Goal: Task Accomplishment & Management: Complete application form

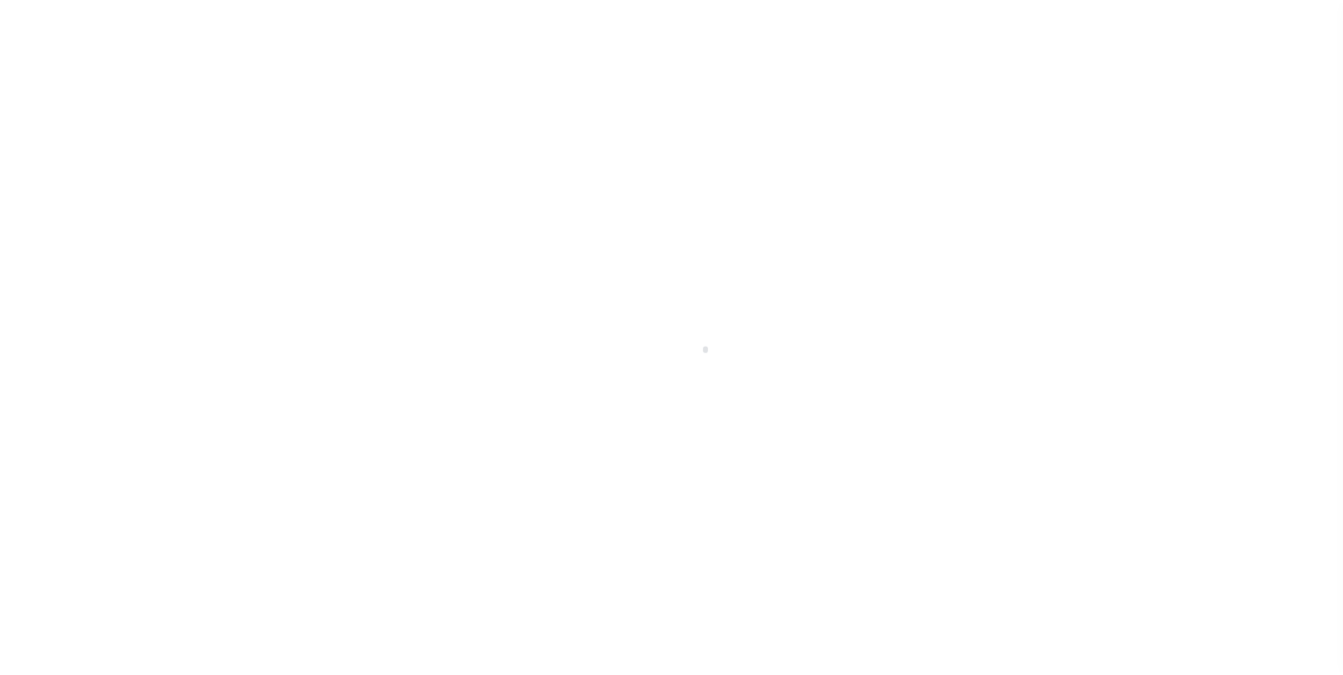
scroll to position [14, 0]
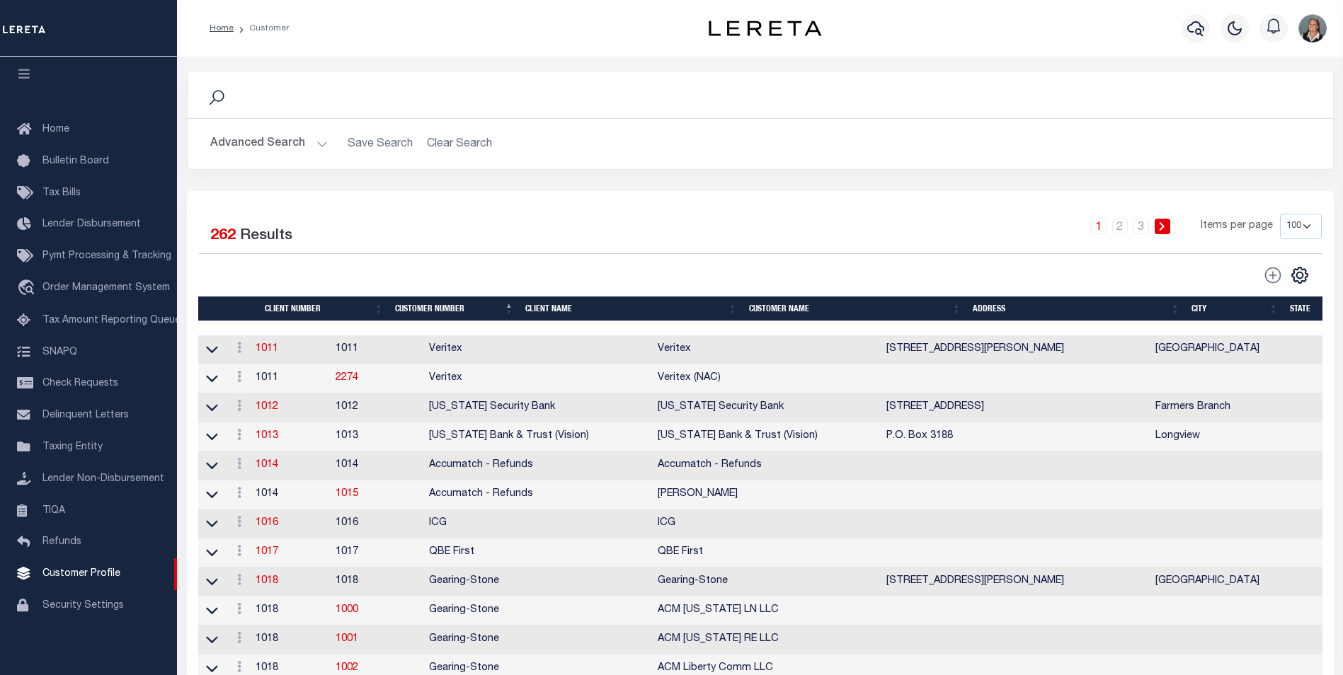
click at [316, 145] on button "Advanced Search" at bounding box center [269, 144] width 118 height 28
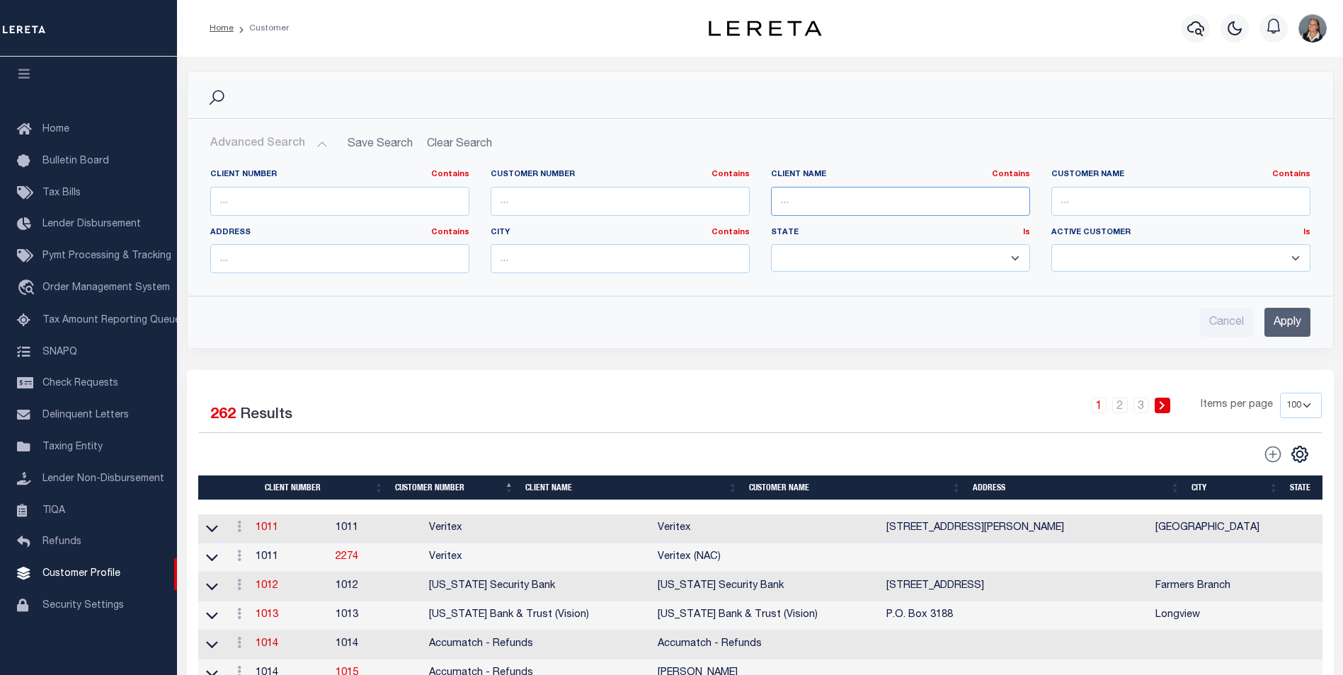
click at [855, 205] on input "text" at bounding box center [900, 201] width 259 height 29
type input "Glacier Bancorp Commercial"
click at [1286, 327] on input "Apply" at bounding box center [1288, 322] width 46 height 29
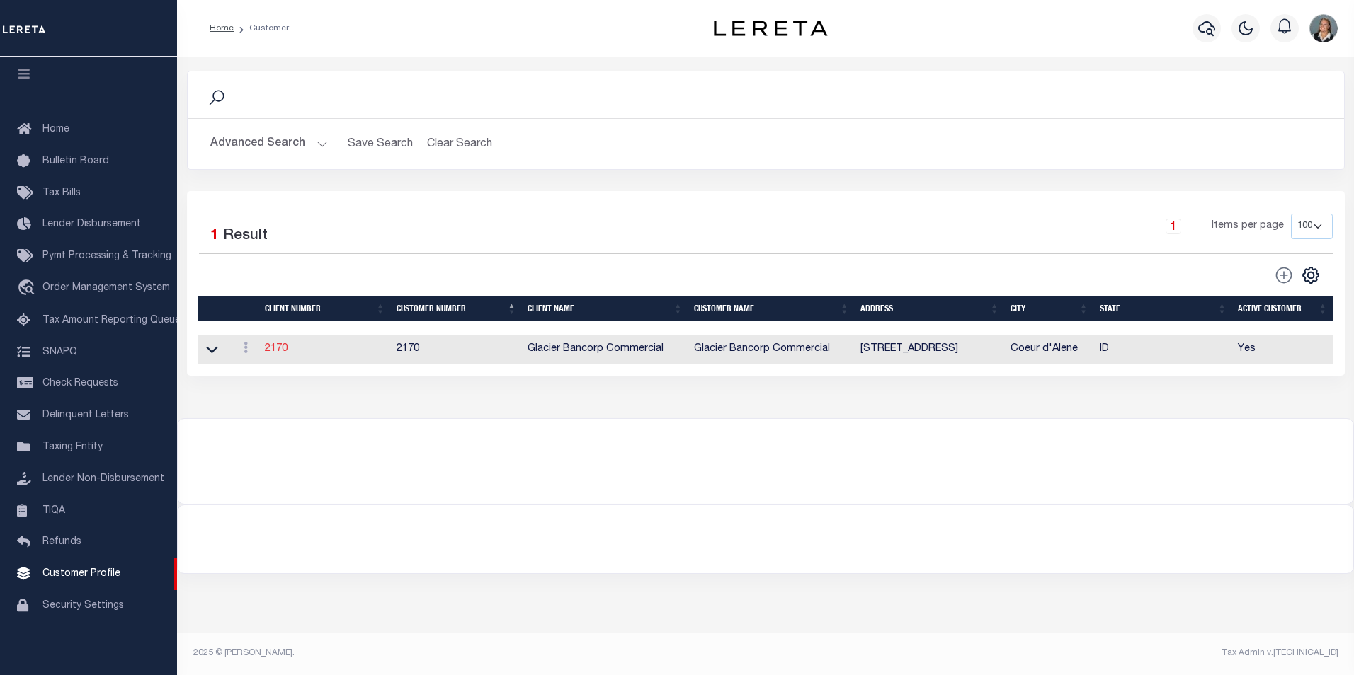
click at [273, 350] on link "2170" at bounding box center [276, 349] width 23 height 10
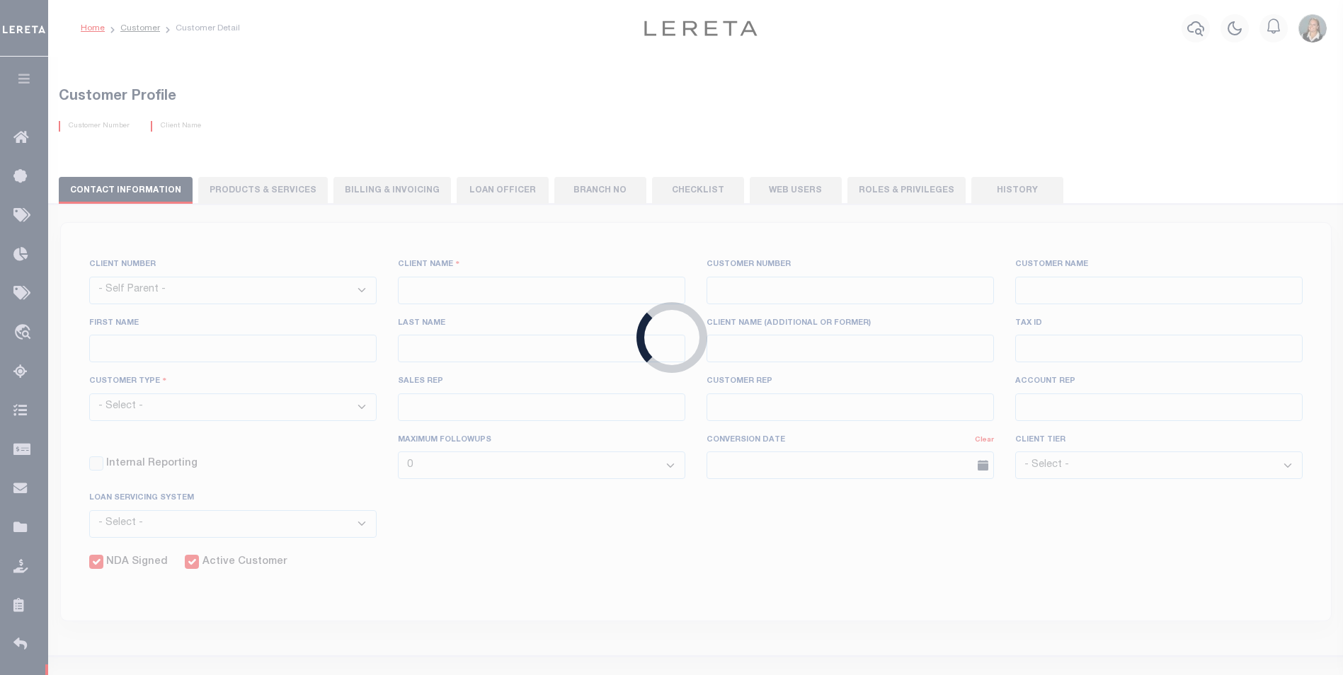
select select
type input "Glacier Bancorp Commercial"
type input "2170"
type input "Glacier Bancorp Commercial"
type input "Becky"
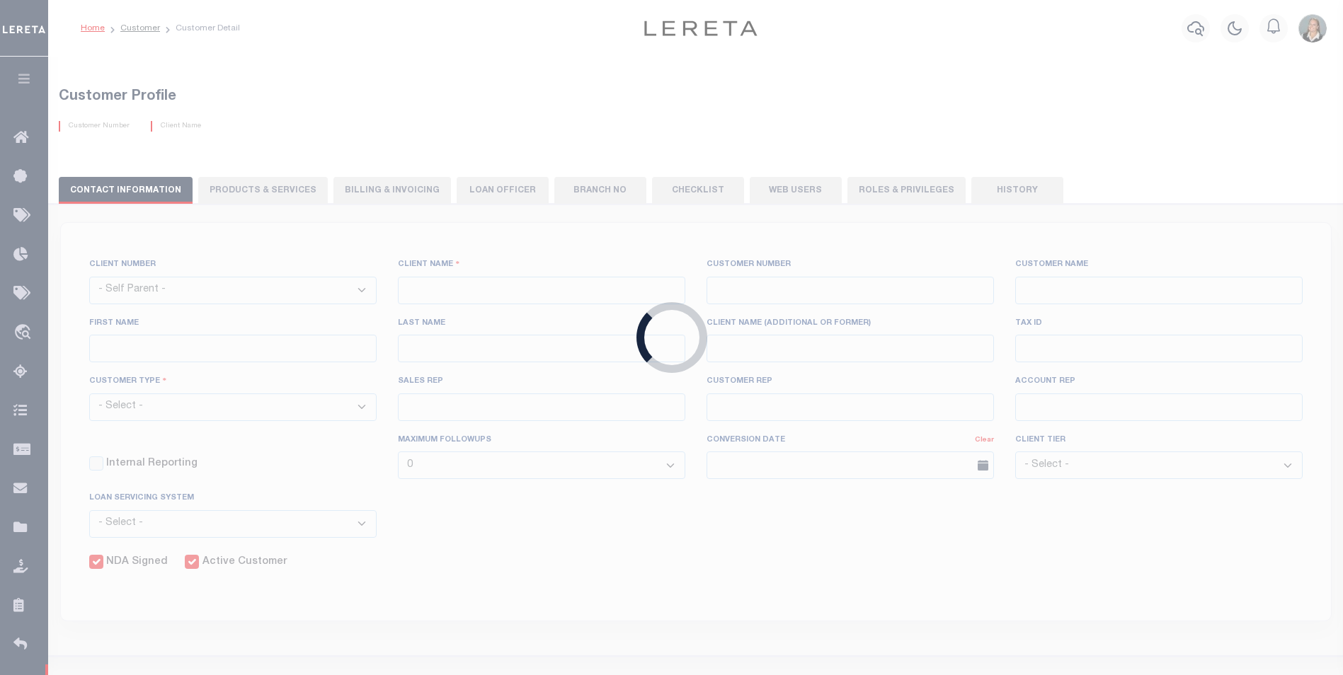
type input "Mathson"
select select "Commercial"
type input "Barbara Kendrick"
type input "Debbie Vecellio"
checkbox input "true"
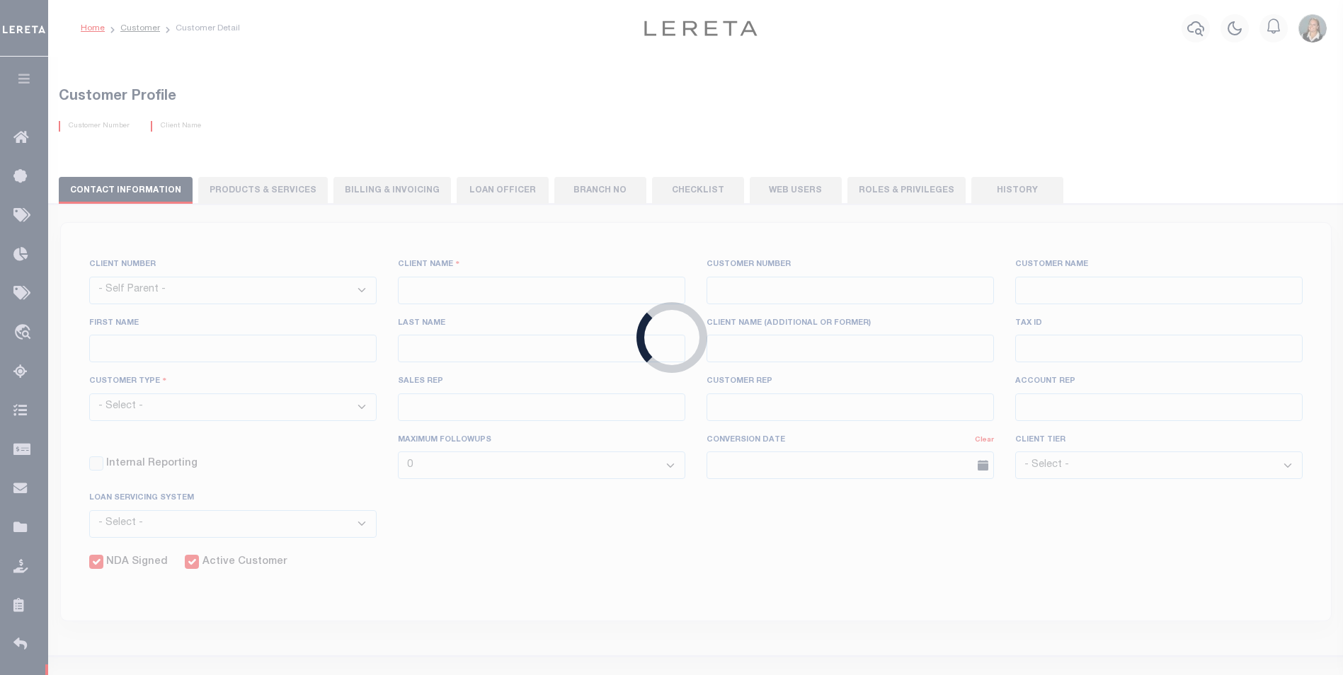
checkbox input "true"
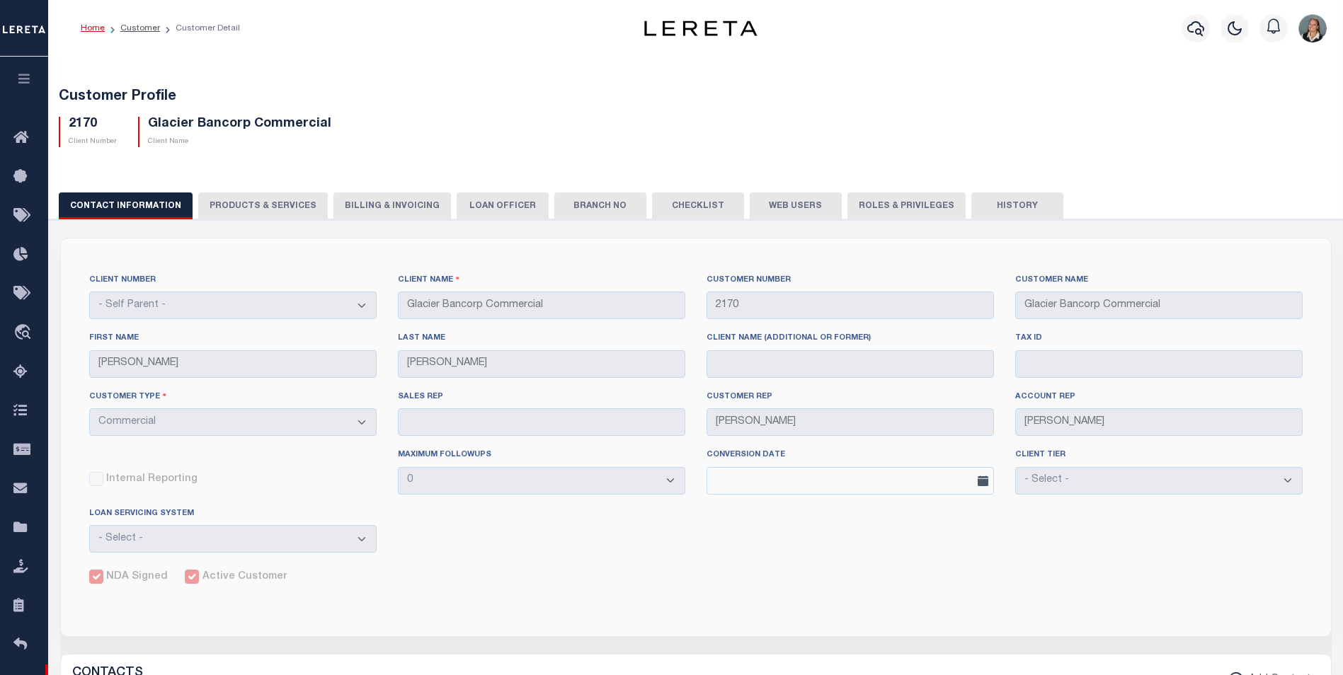
click at [273, 208] on button "PRODUCTS & SERVICES" at bounding box center [263, 206] width 130 height 27
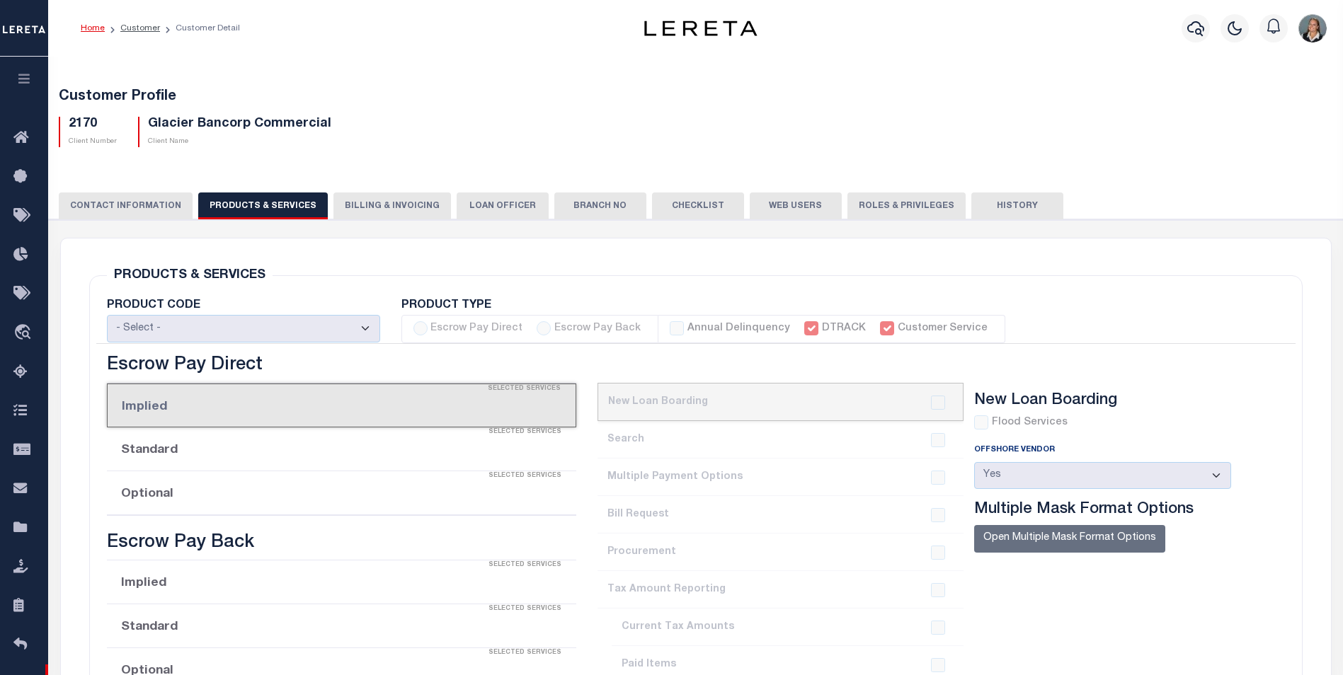
select select "STX"
radio input "true"
checkbox input "true"
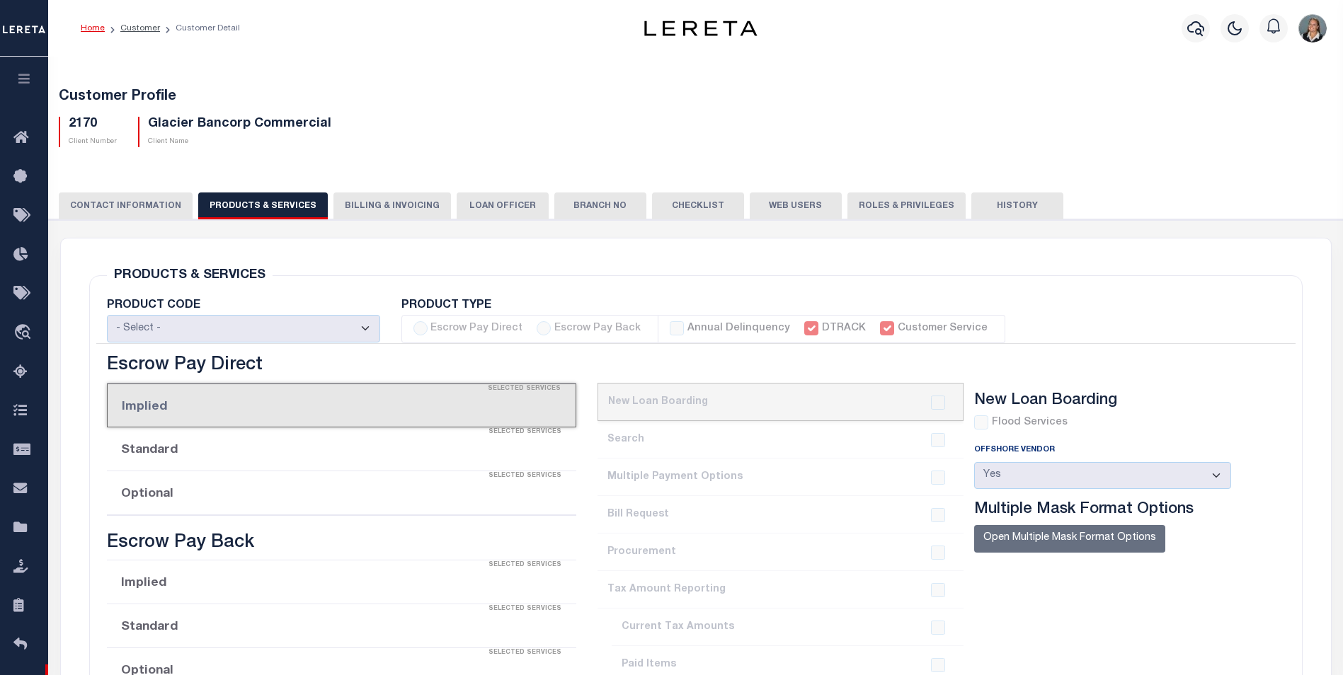
checkbox input "true"
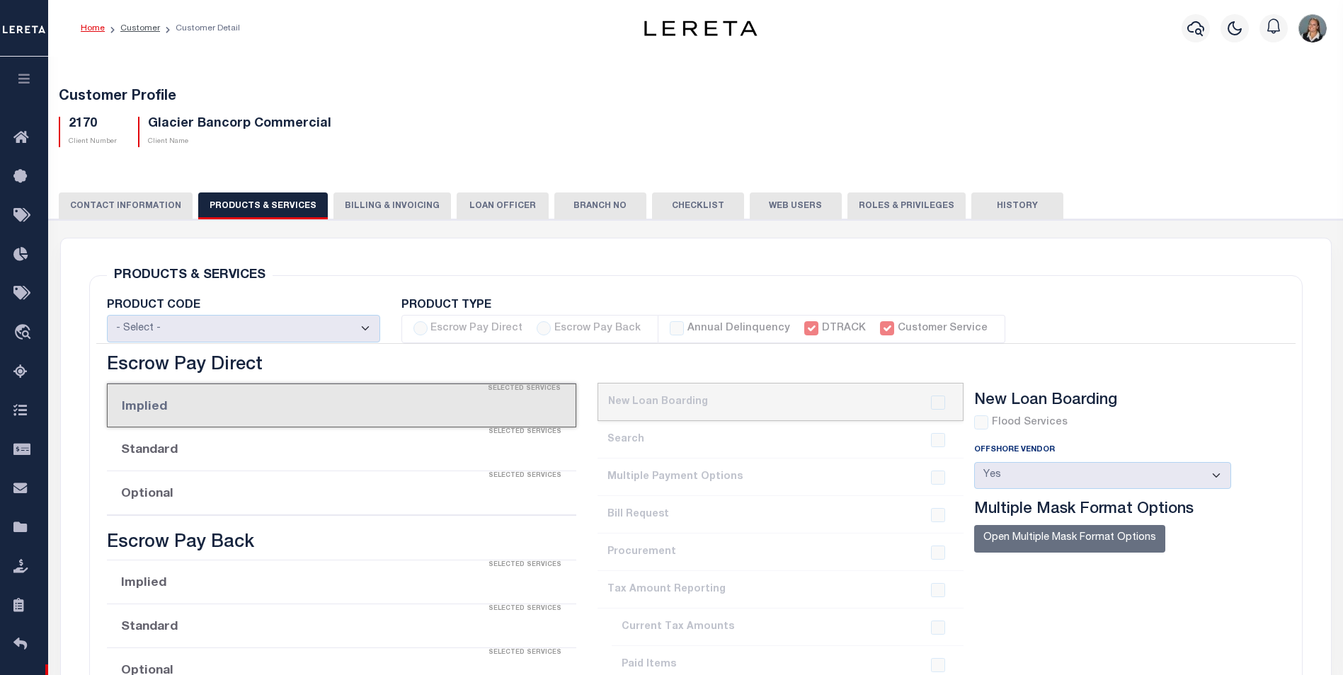
checkbox input "true"
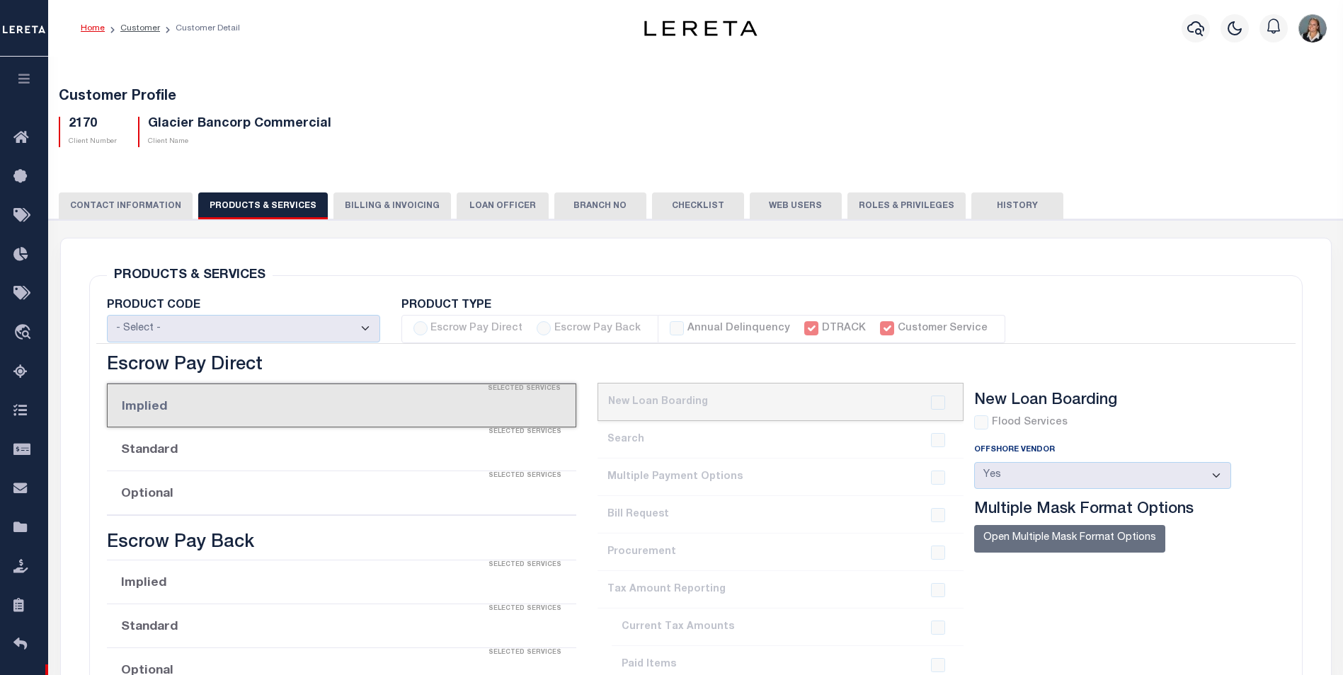
checkbox input "true"
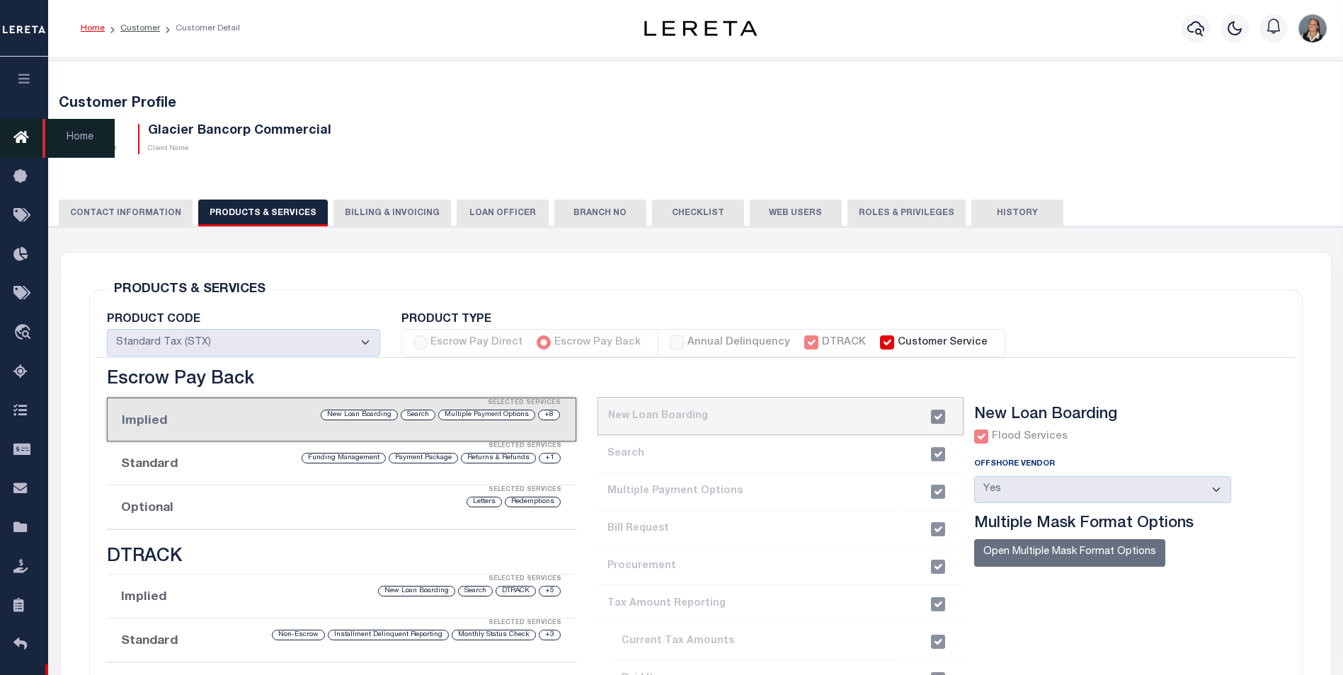
click at [19, 132] on icon at bounding box center [24, 139] width 23 height 18
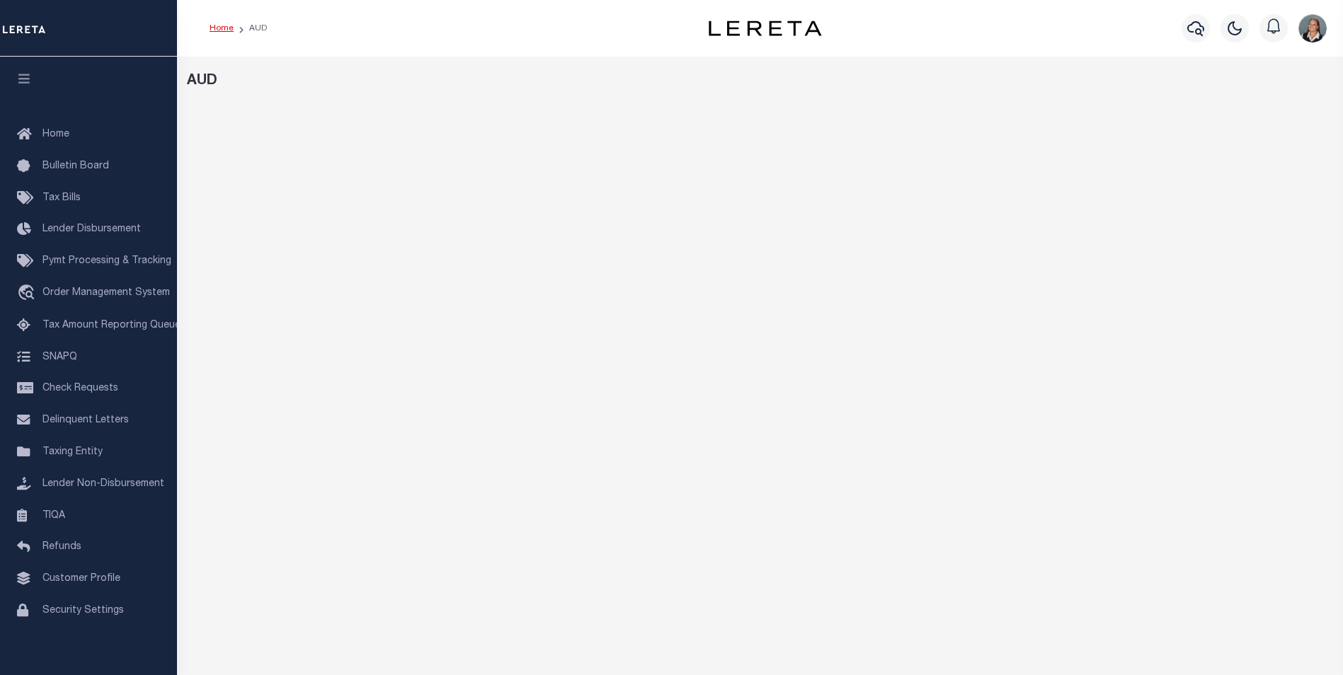
click at [220, 29] on link "Home" at bounding box center [222, 28] width 24 height 8
click at [222, 28] on link "Home" at bounding box center [222, 28] width 24 height 8
click at [45, 134] on span "Home" at bounding box center [55, 135] width 27 height 10
click at [211, 28] on link "Home" at bounding box center [222, 28] width 24 height 8
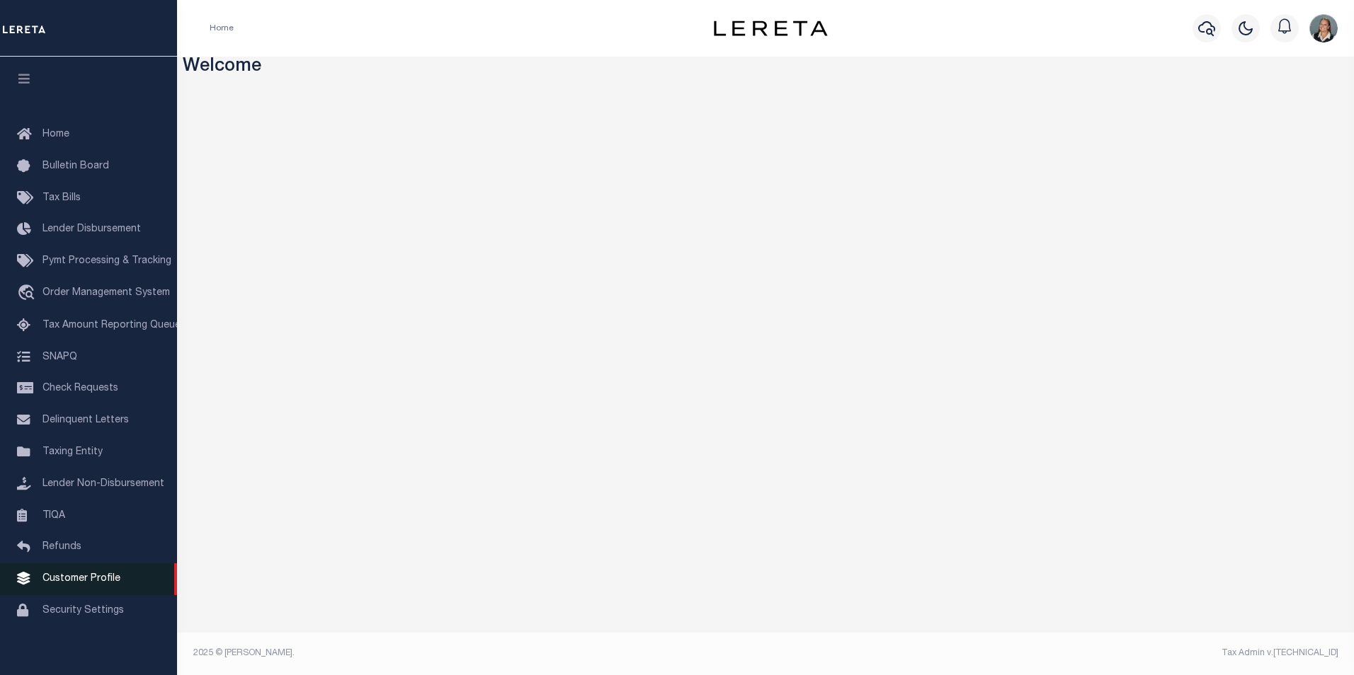
click at [98, 584] on span "Customer Profile" at bounding box center [81, 579] width 78 height 10
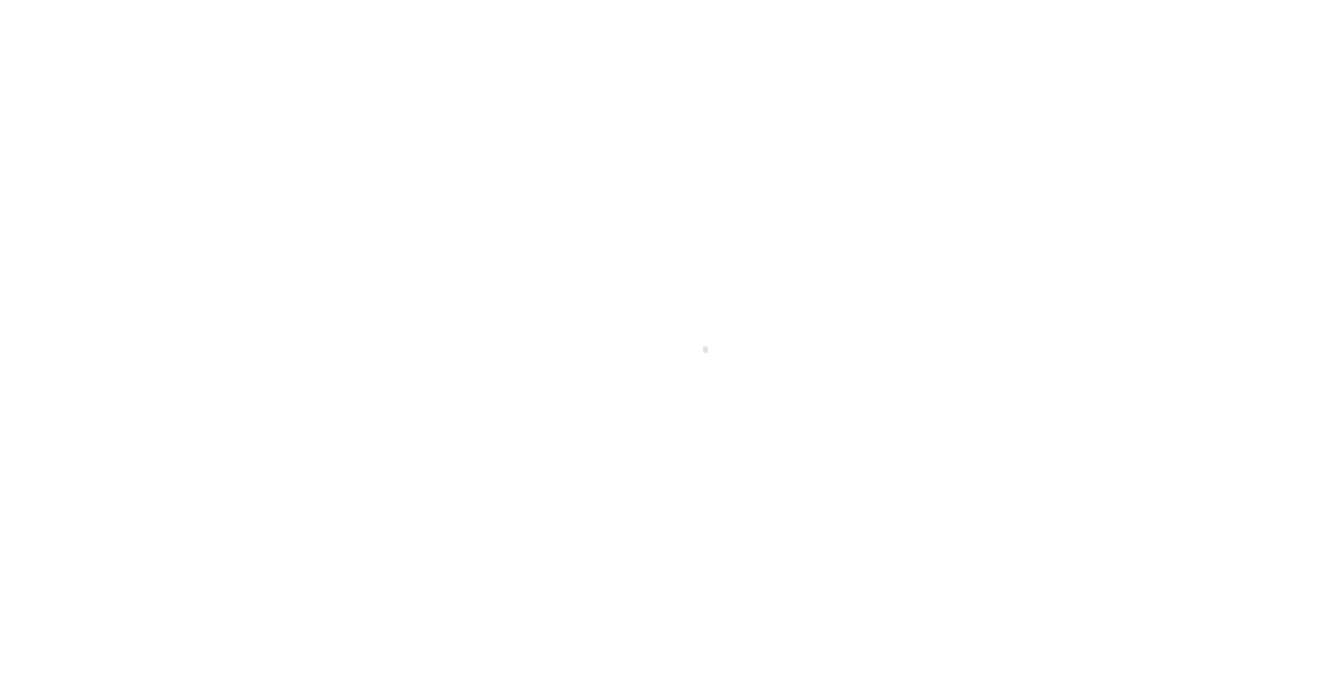
scroll to position [14, 0]
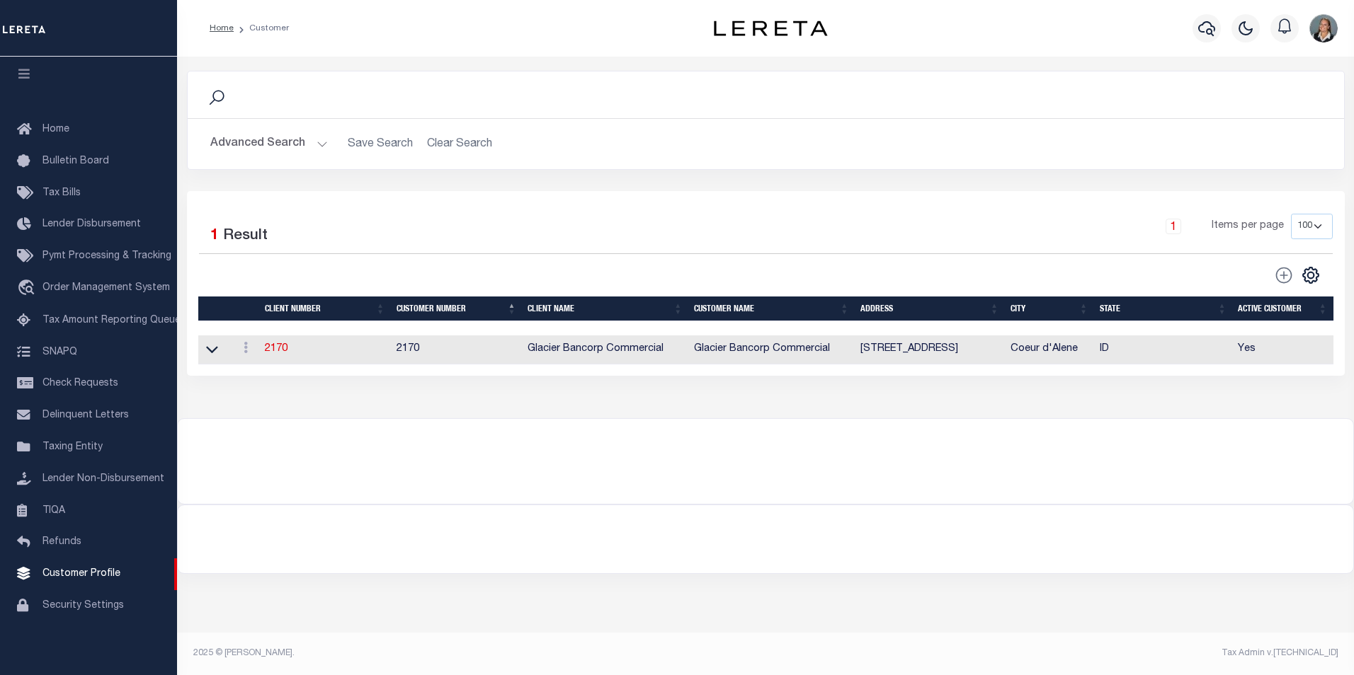
click at [324, 147] on button "Advanced Search" at bounding box center [269, 144] width 118 height 28
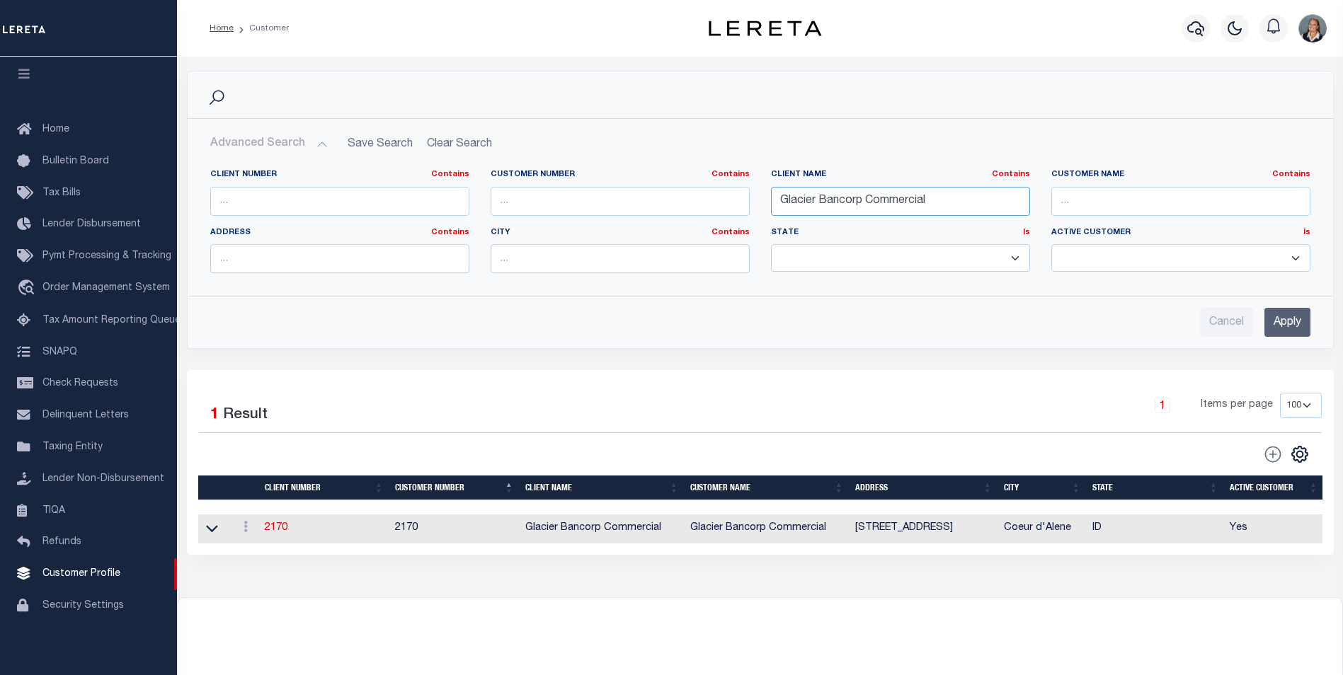
drag, startPoint x: 966, startPoint y: 200, endPoint x: 671, endPoint y: 221, distance: 295.3
click at [671, 221] on div "Client Number Contains Contains Is Customer Number Contains Contains Is Contains" at bounding box center [761, 226] width 1122 height 115
type input "[GEOGRAPHIC_DATA]"
click at [1278, 321] on input "Apply" at bounding box center [1288, 322] width 46 height 29
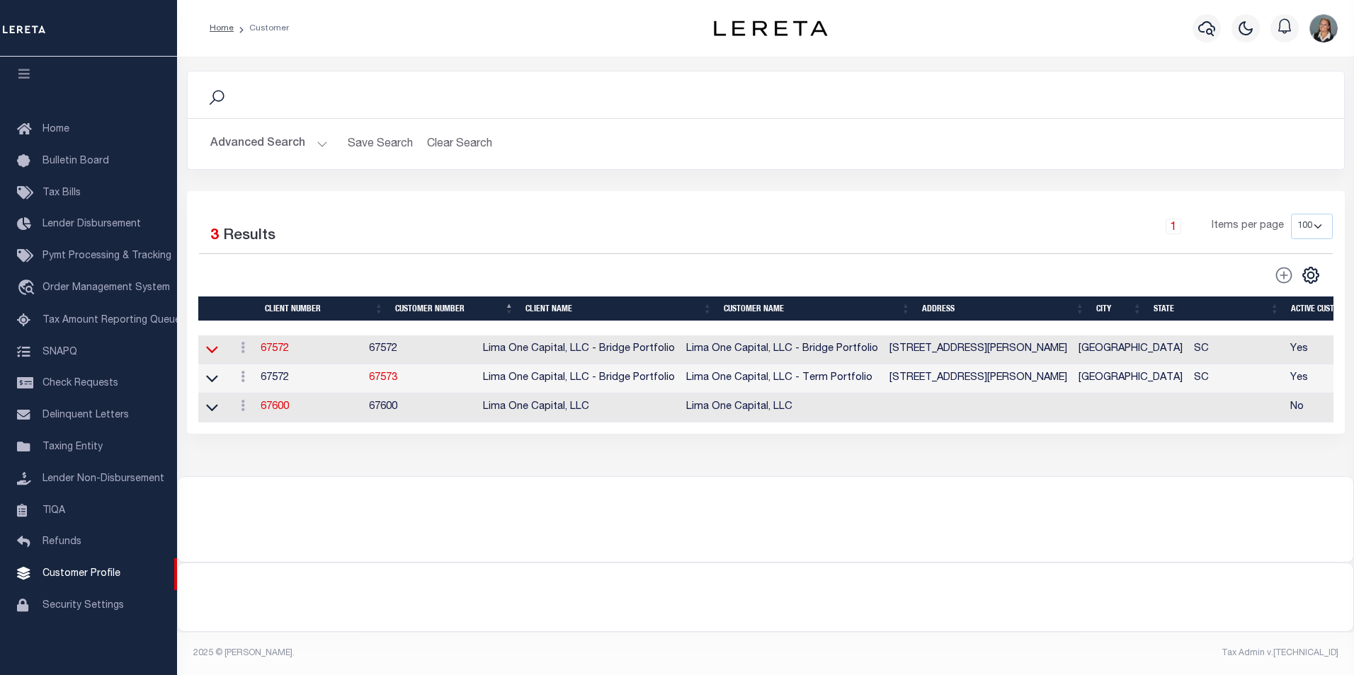
click at [215, 353] on icon at bounding box center [212, 350] width 12 height 7
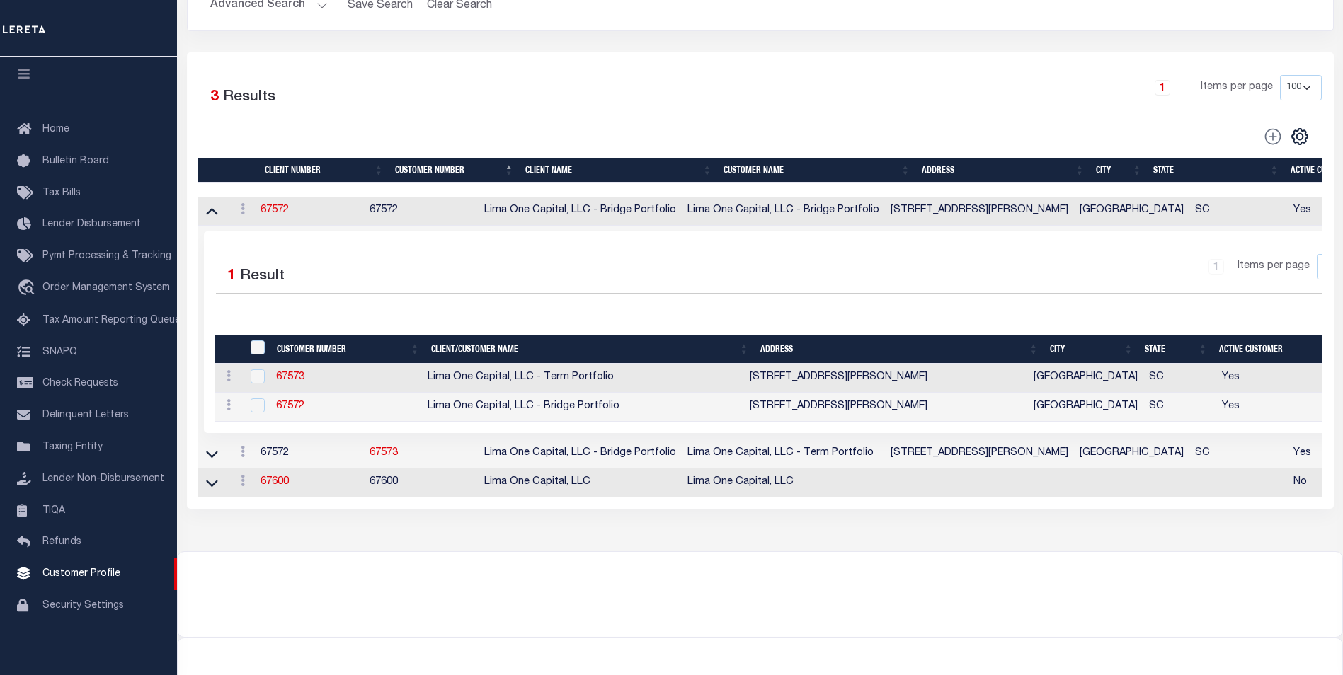
scroll to position [142, 0]
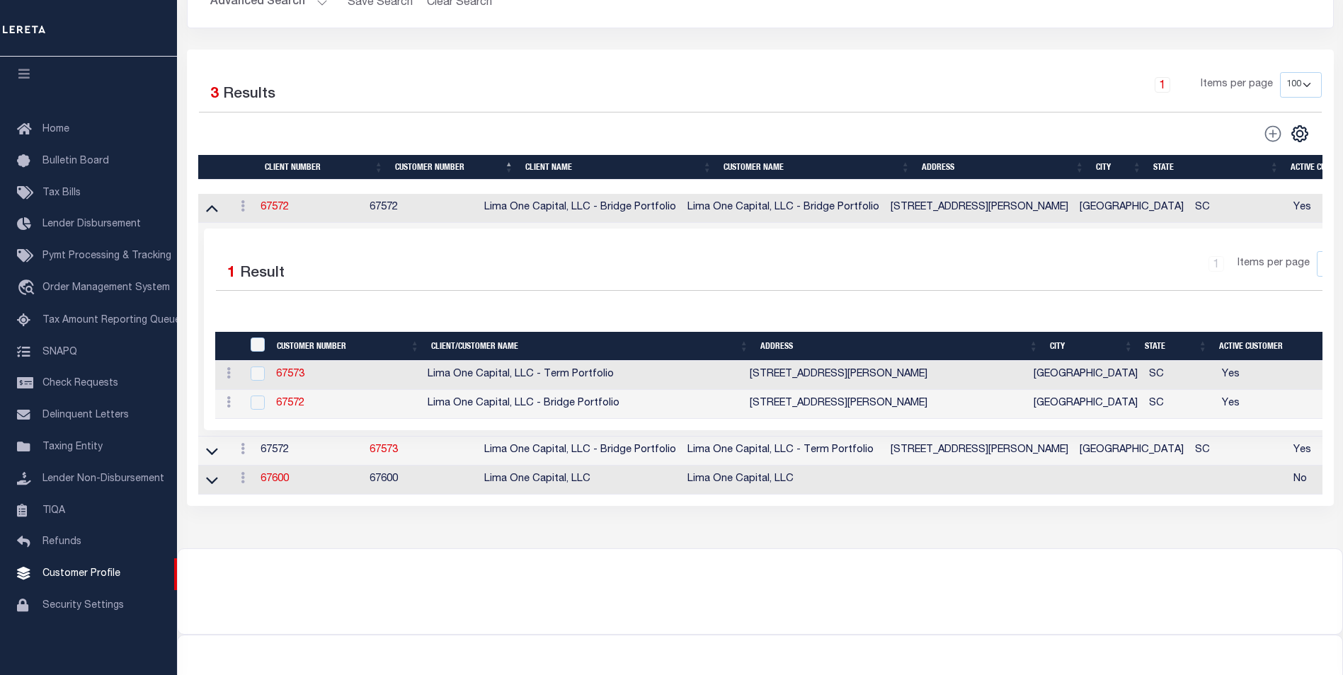
click at [765, 612] on div at bounding box center [760, 583] width 1165 height 68
click at [397, 611] on div at bounding box center [760, 583] width 1165 height 68
click at [295, 380] on link "67573" at bounding box center [290, 375] width 28 height 10
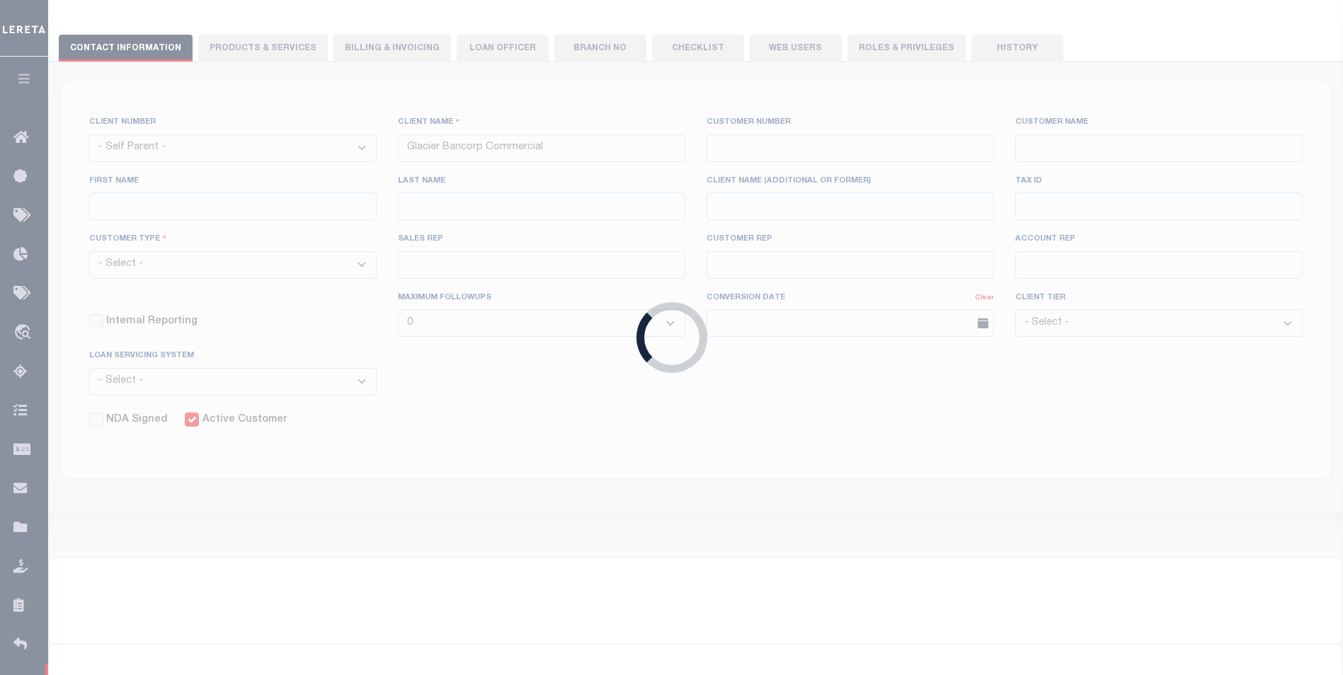
select select "2284"
type input "Lima One Capital, LLC - Bridge Portfolio"
type input "67573"
type input "Lima One Capital, LLC - Term Portfolio"
type input "Dave"
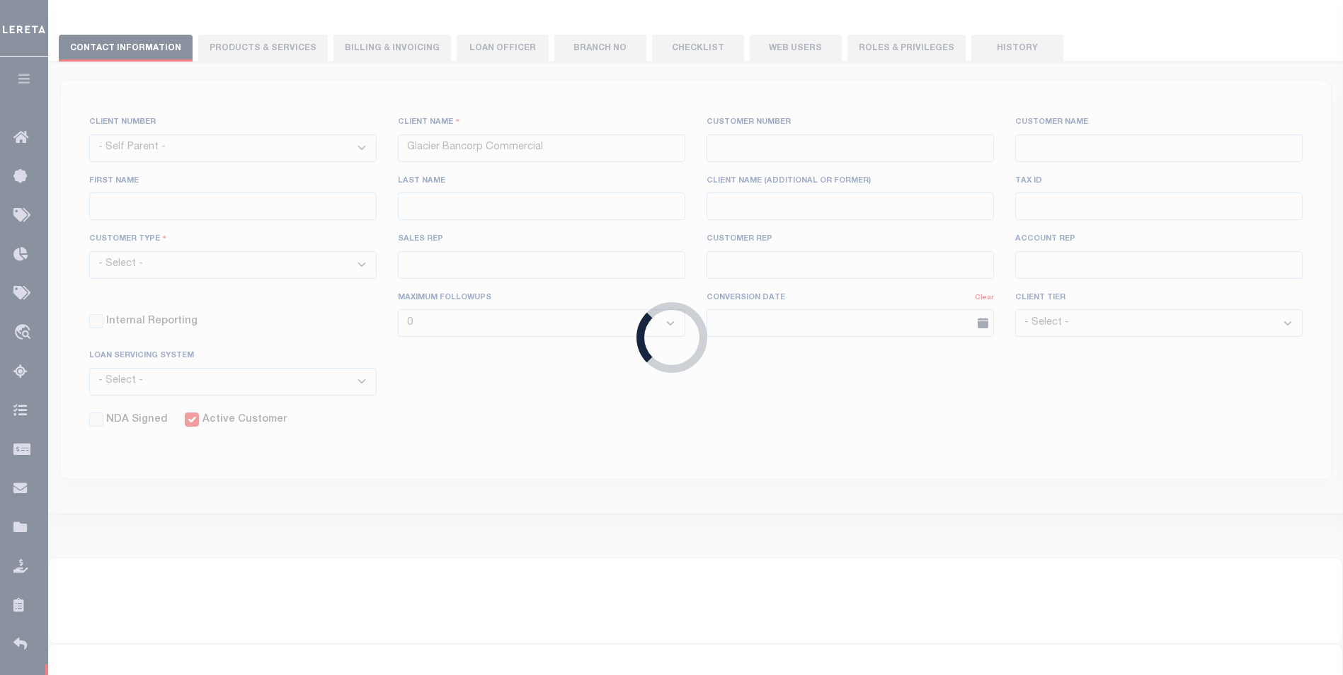
type input "Hughes"
type input "Term Portfolio"
select select "Residential"
type input "Sean Galaise"
type input "[PERSON_NAME]"
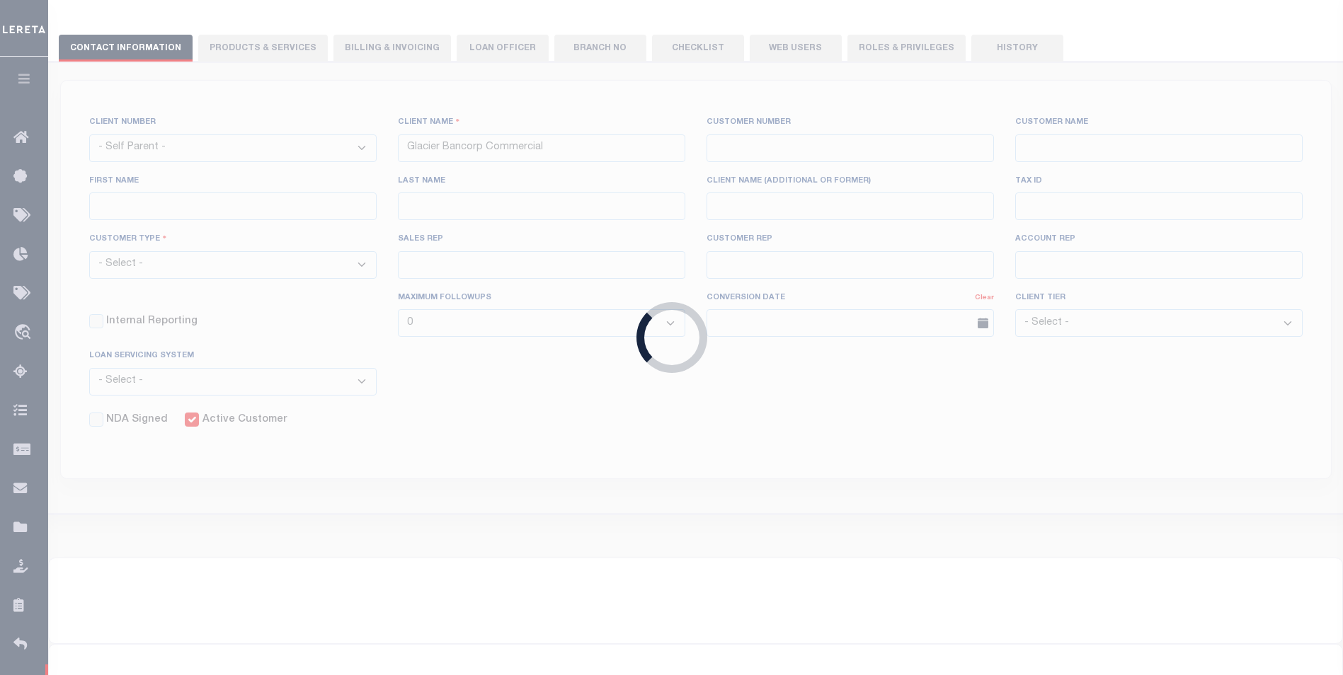
select select "Tier 3"
select select "OTH"
checkbox input "true"
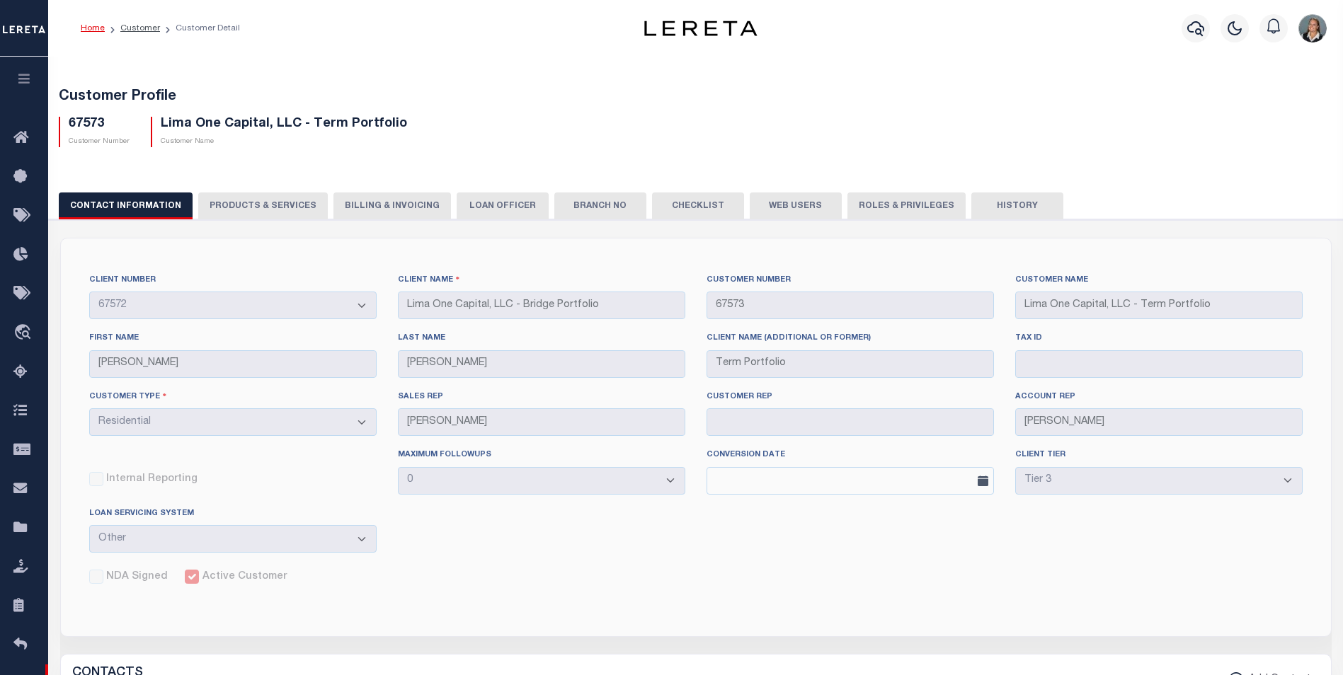
click at [372, 206] on button "Billing & Invoicing" at bounding box center [392, 206] width 118 height 27
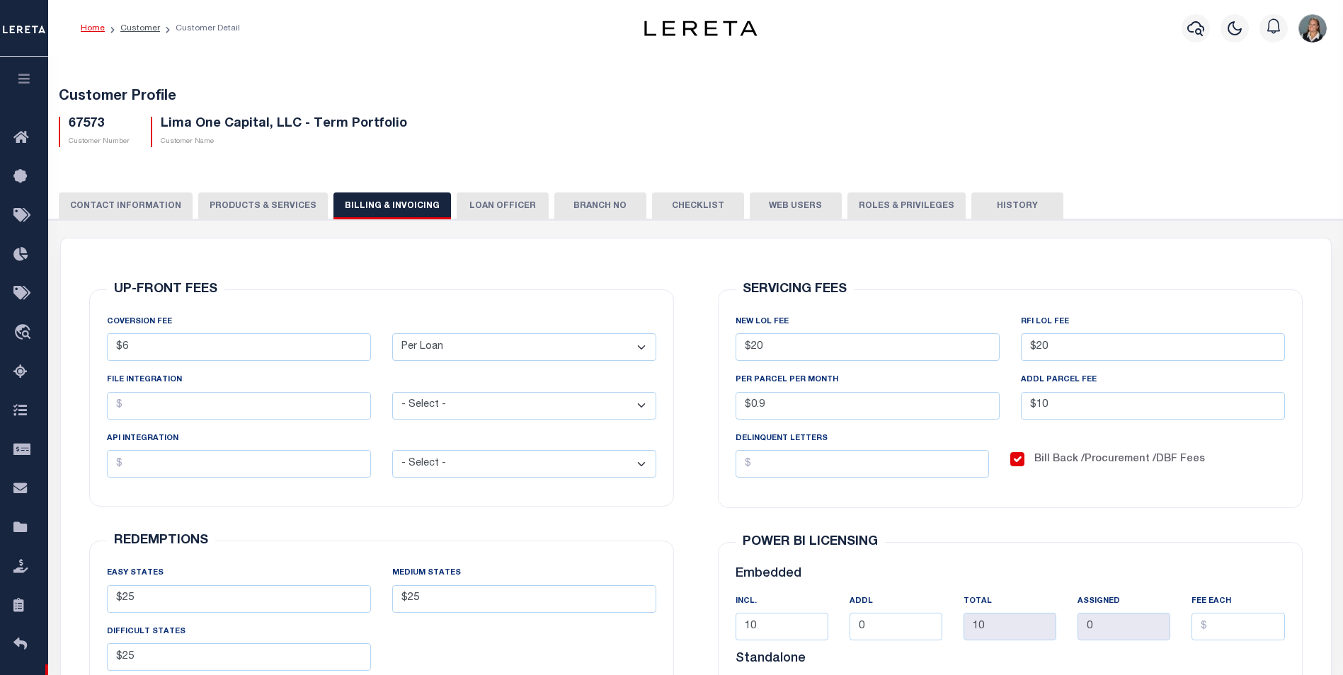
click at [996, 205] on button "History" at bounding box center [1017, 206] width 92 height 27
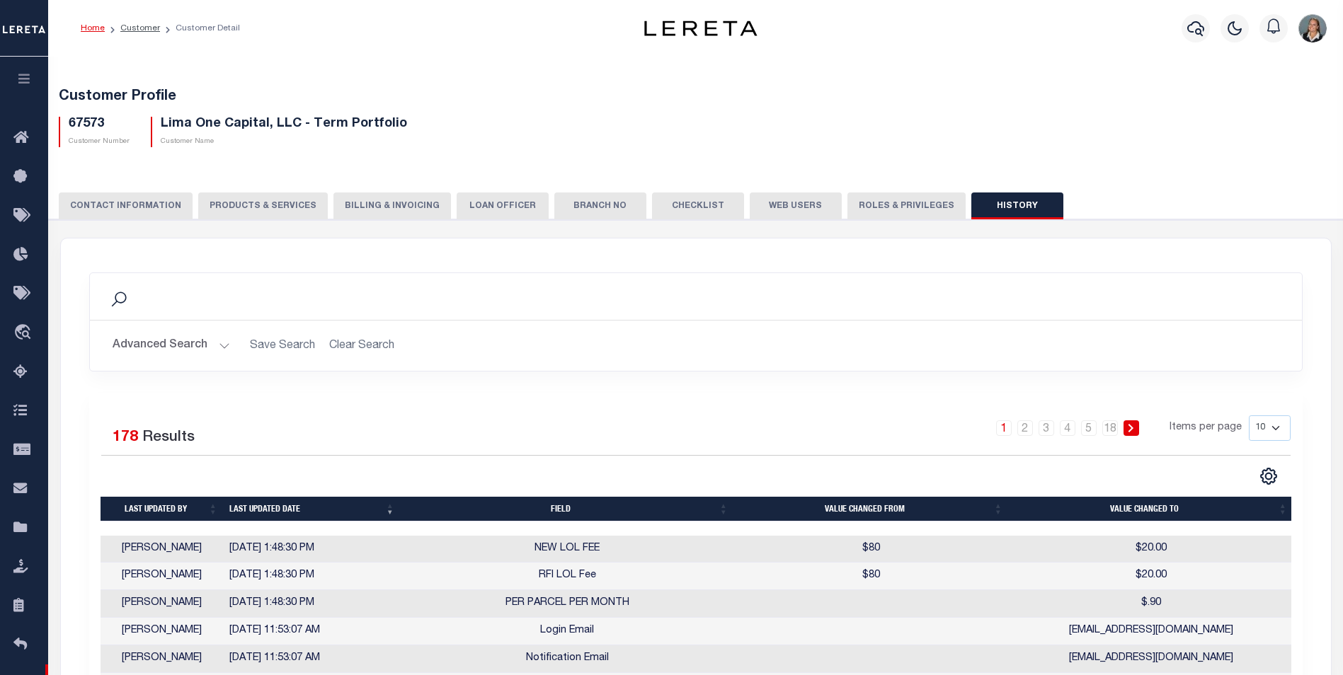
click at [148, 211] on button "CONTACT INFORMATION" at bounding box center [126, 206] width 134 height 27
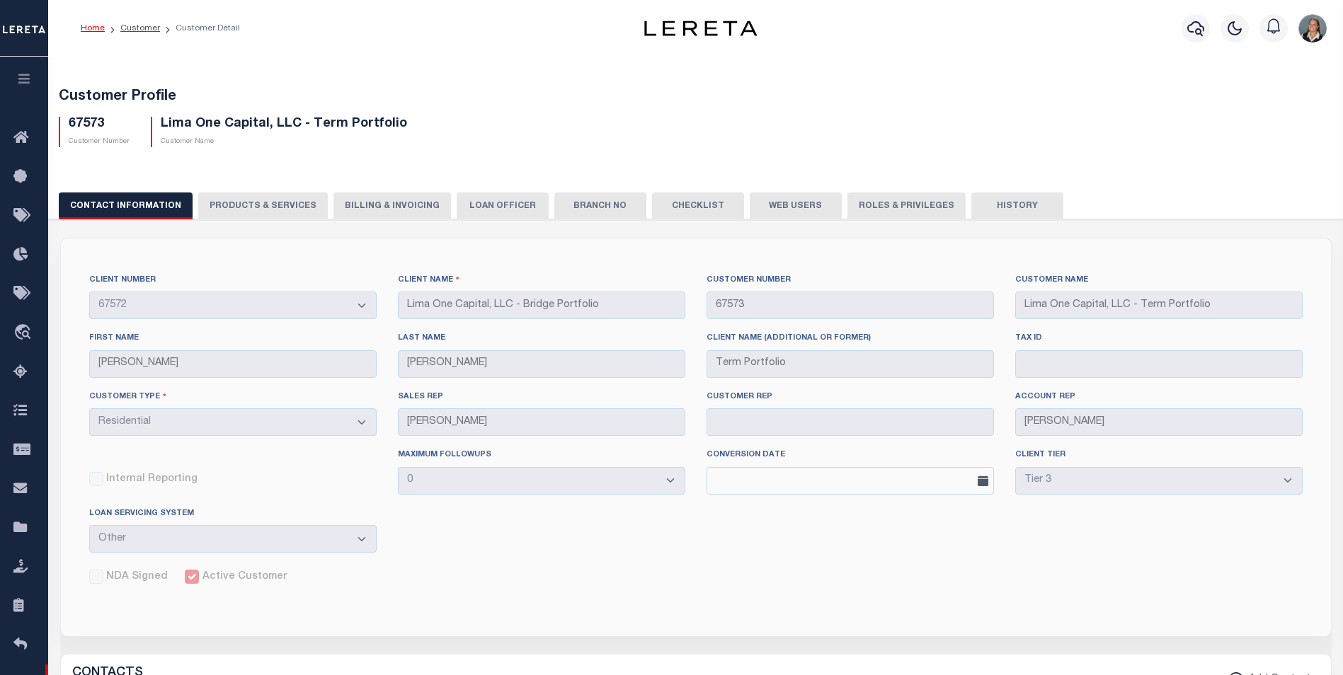
click at [290, 206] on button "PRODUCTS & SERVICES" at bounding box center [263, 206] width 130 height 27
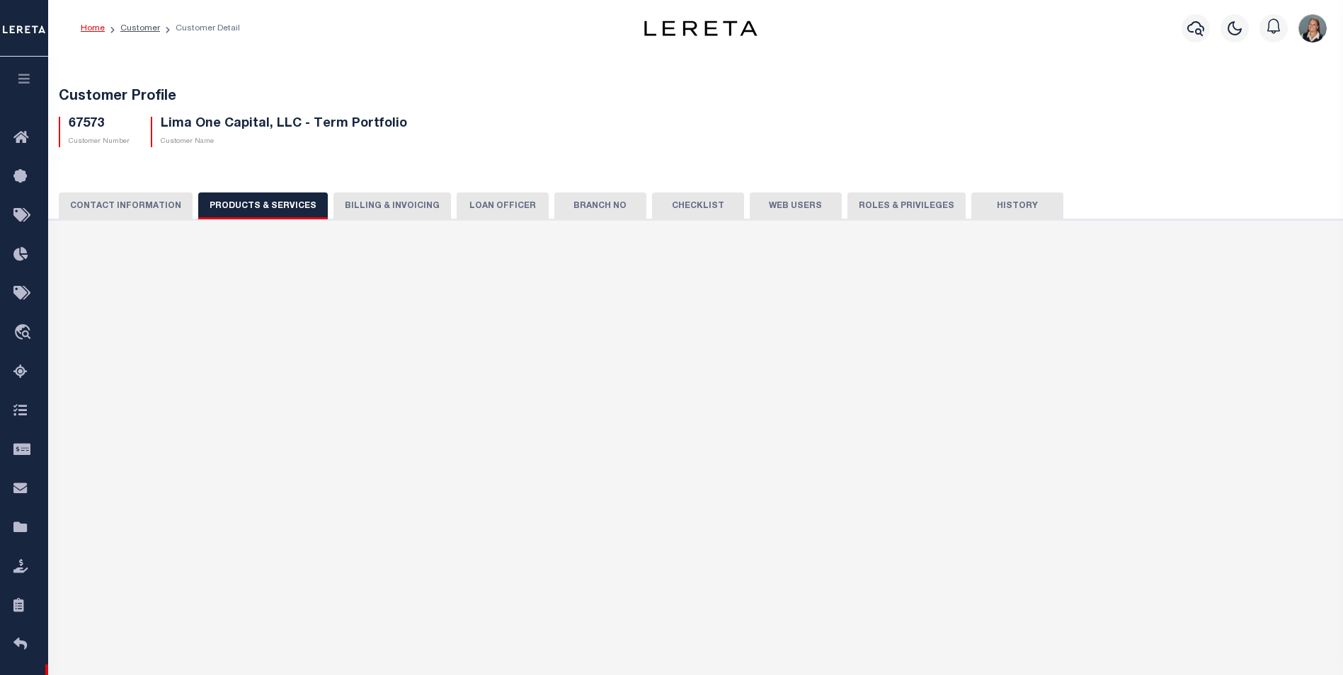
select select "STX"
radio input "true"
checkbox input "true"
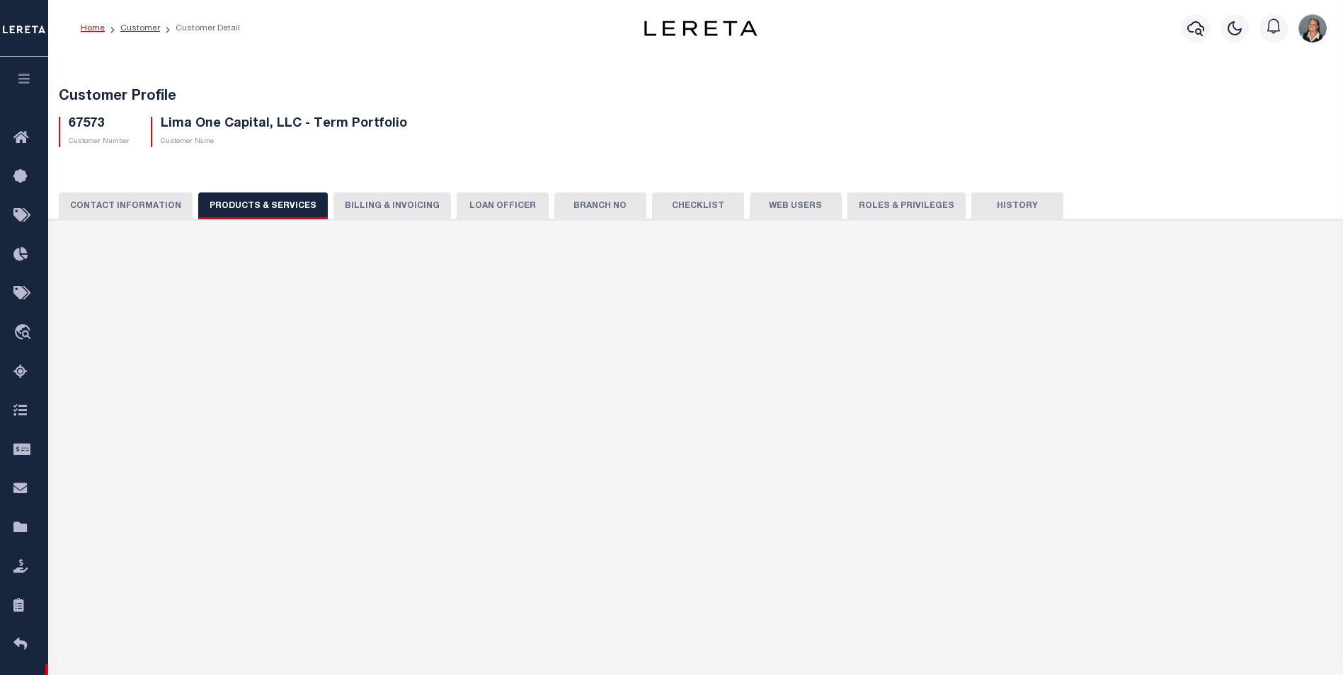
checkbox input "true"
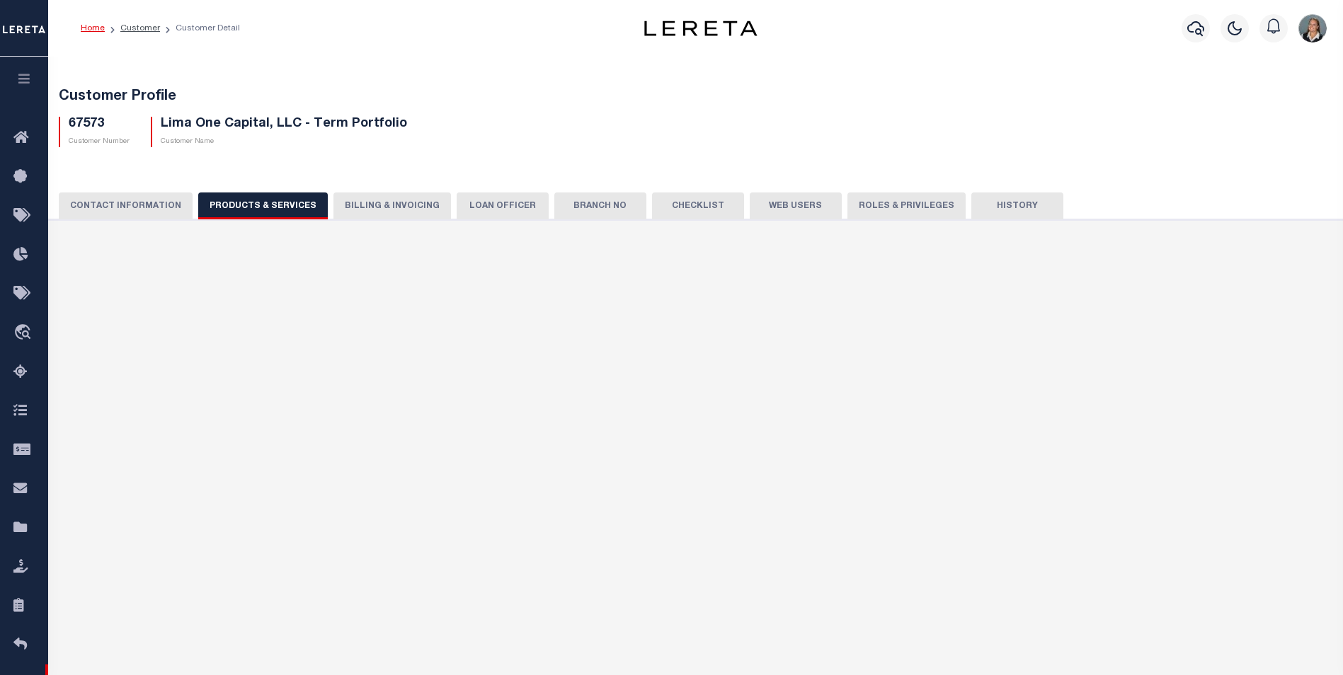
checkbox input "true"
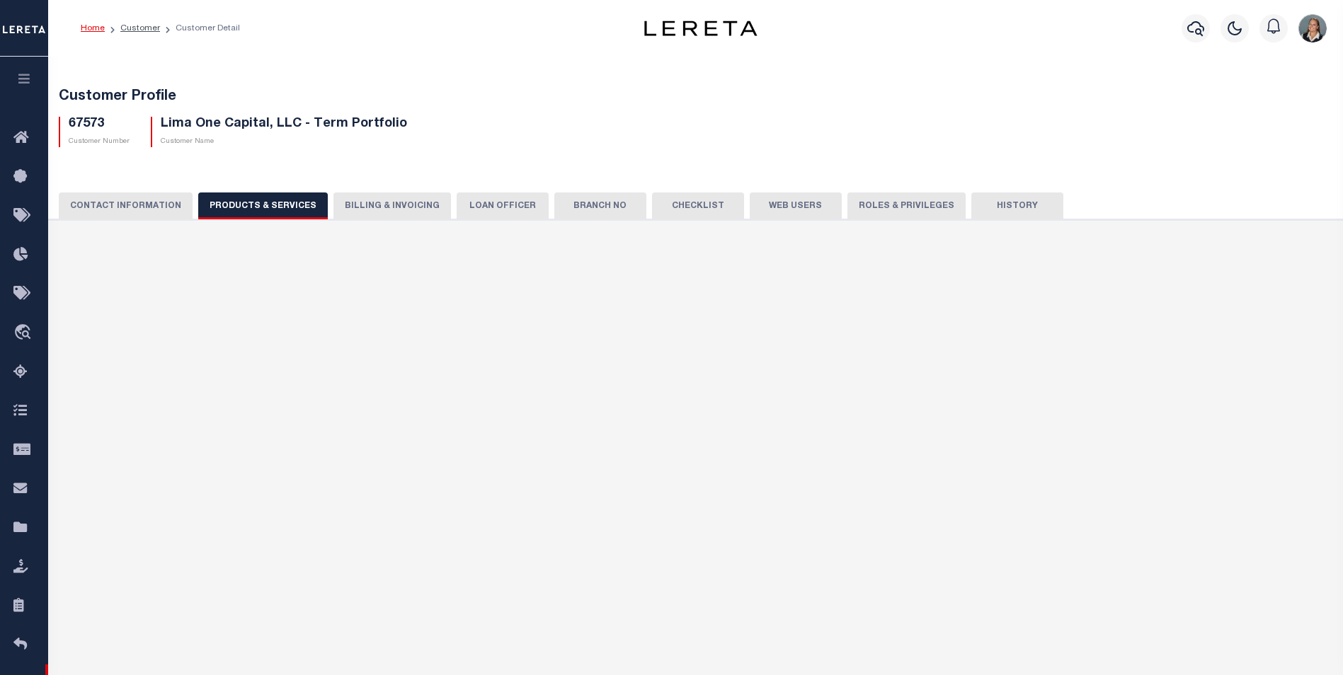
type textarea "Bridge loans held by customer up to 24 months - $45.00 per loan Bridge loans he…"
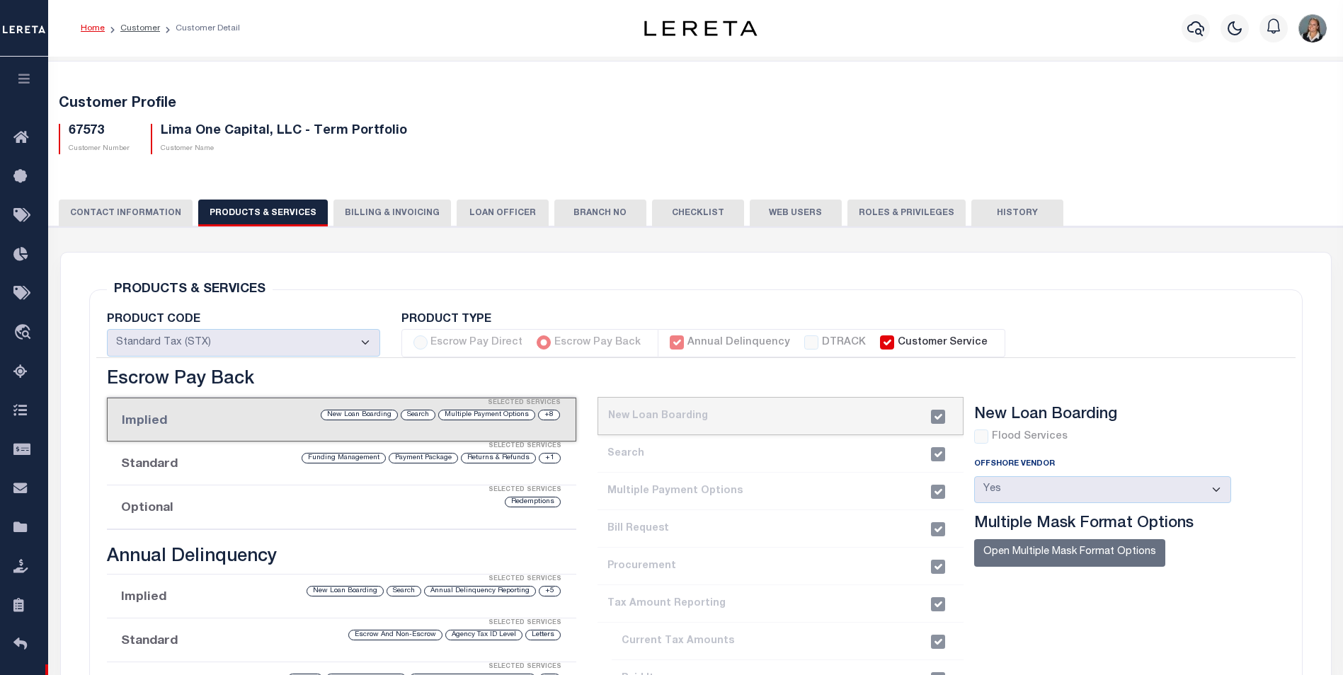
click at [722, 133] on div "67573 Customer Number Lima One Capital, LLC - Term Portfolio Customer Name" at bounding box center [696, 134] width 1296 height 42
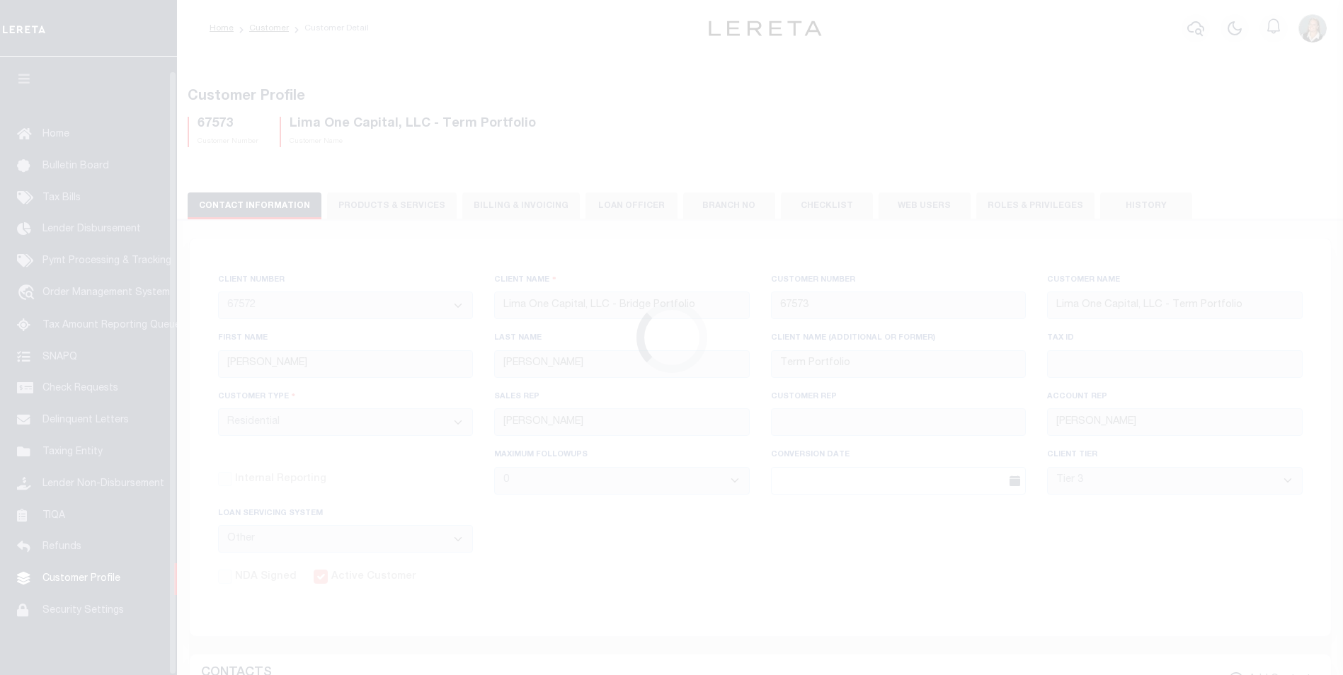
select select "2284"
select select "Residential"
select select "Tier 3"
select select "OTH"
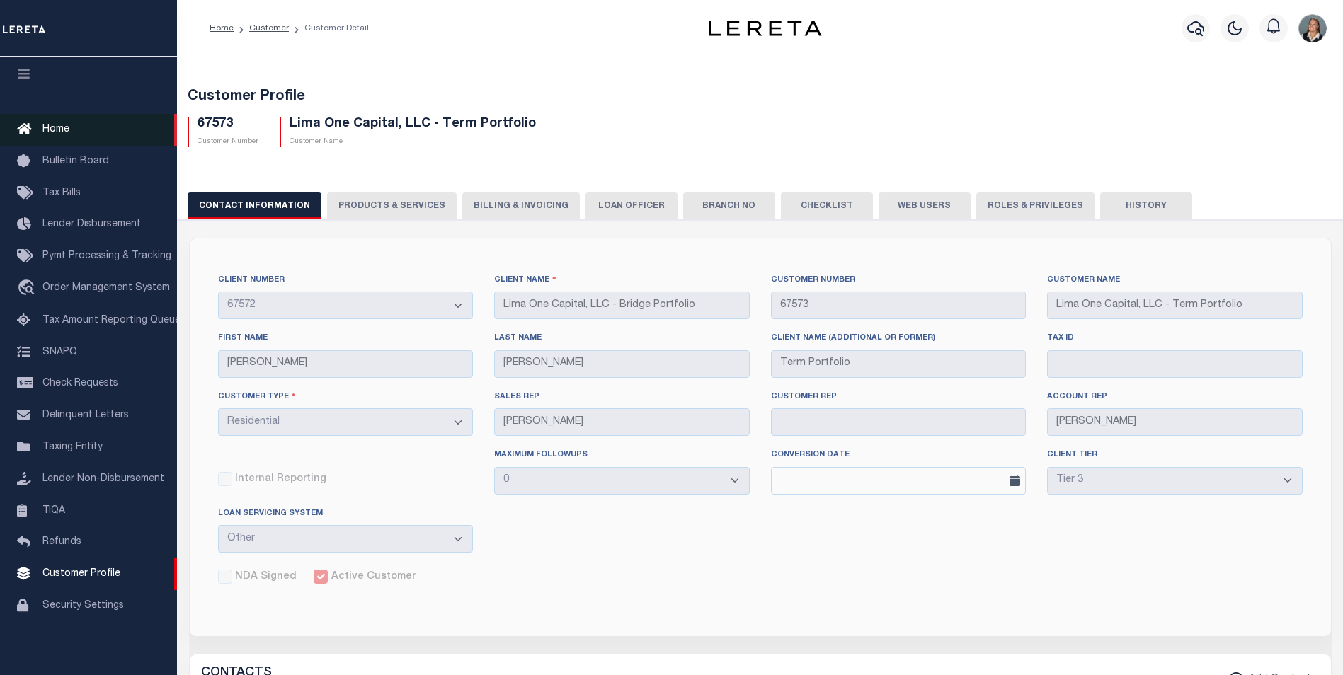
click at [72, 123] on link "Home" at bounding box center [88, 130] width 177 height 32
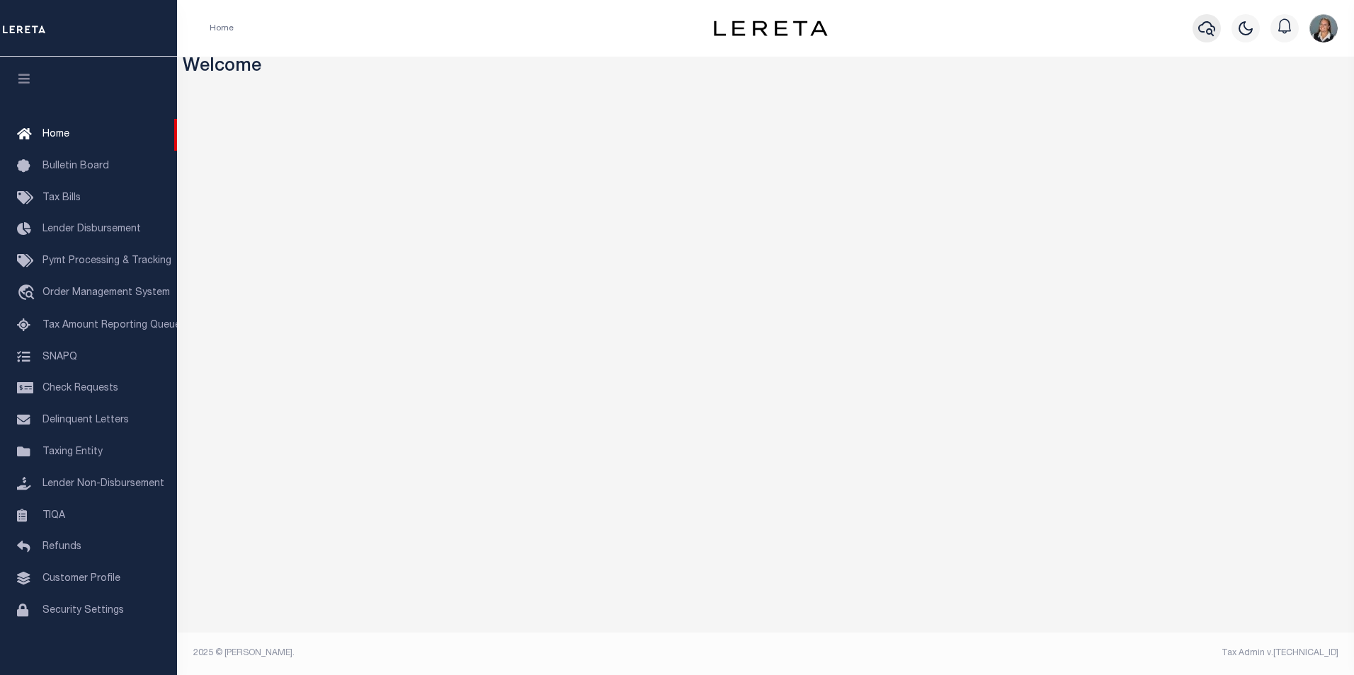
click at [1209, 23] on icon "button" at bounding box center [1206, 28] width 17 height 15
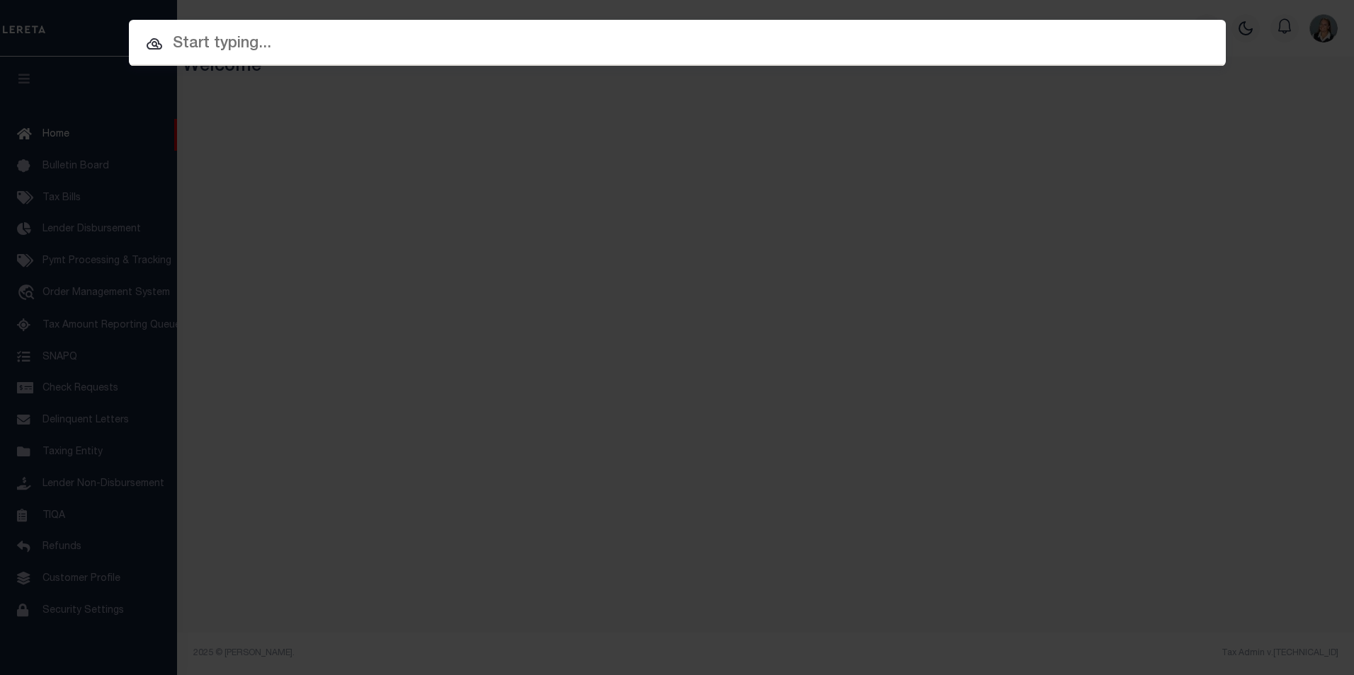
click at [765, 55] on input "text" at bounding box center [677, 44] width 1097 height 25
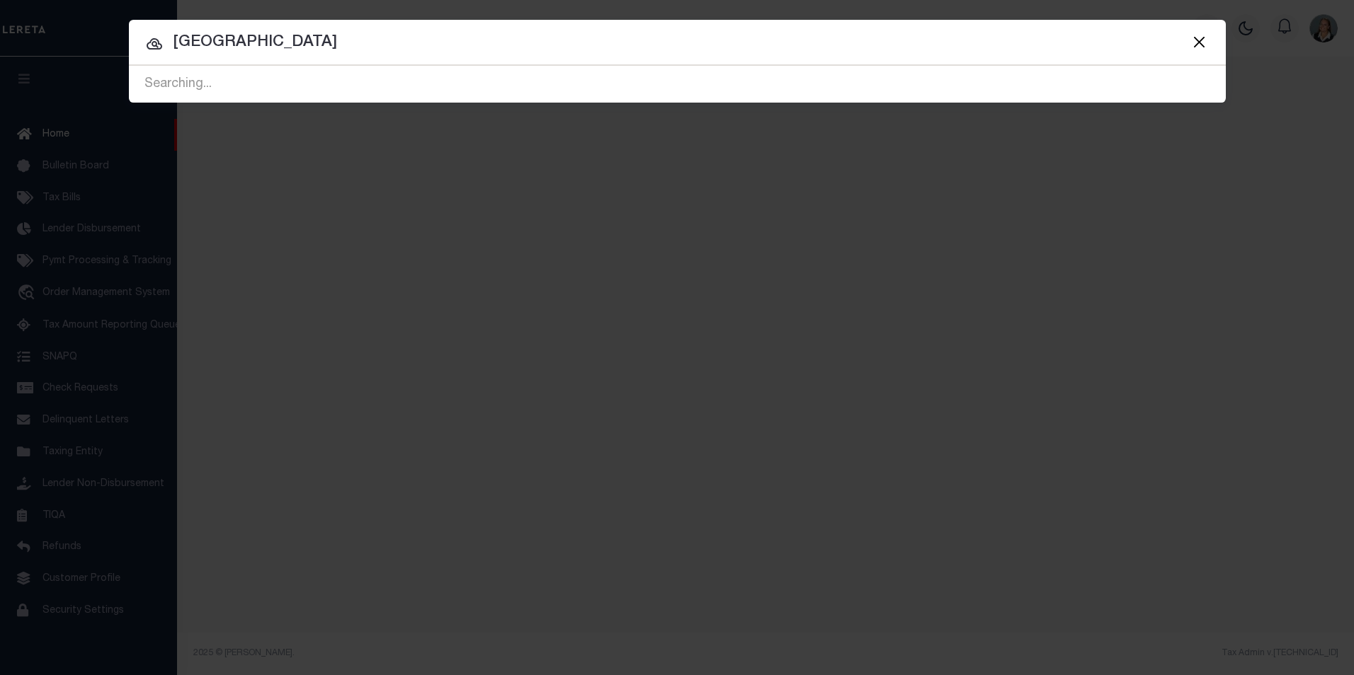
type input "[GEOGRAPHIC_DATA]"
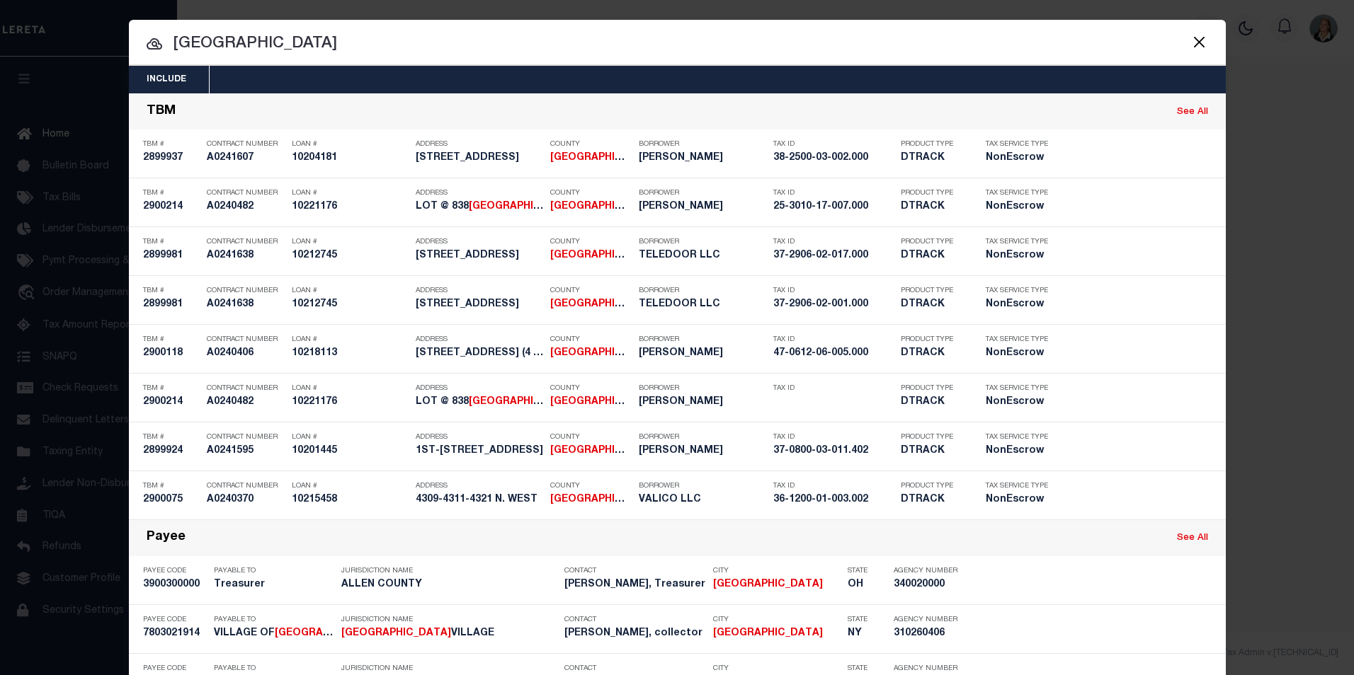
click at [1194, 38] on button "Close" at bounding box center [1199, 42] width 18 height 18
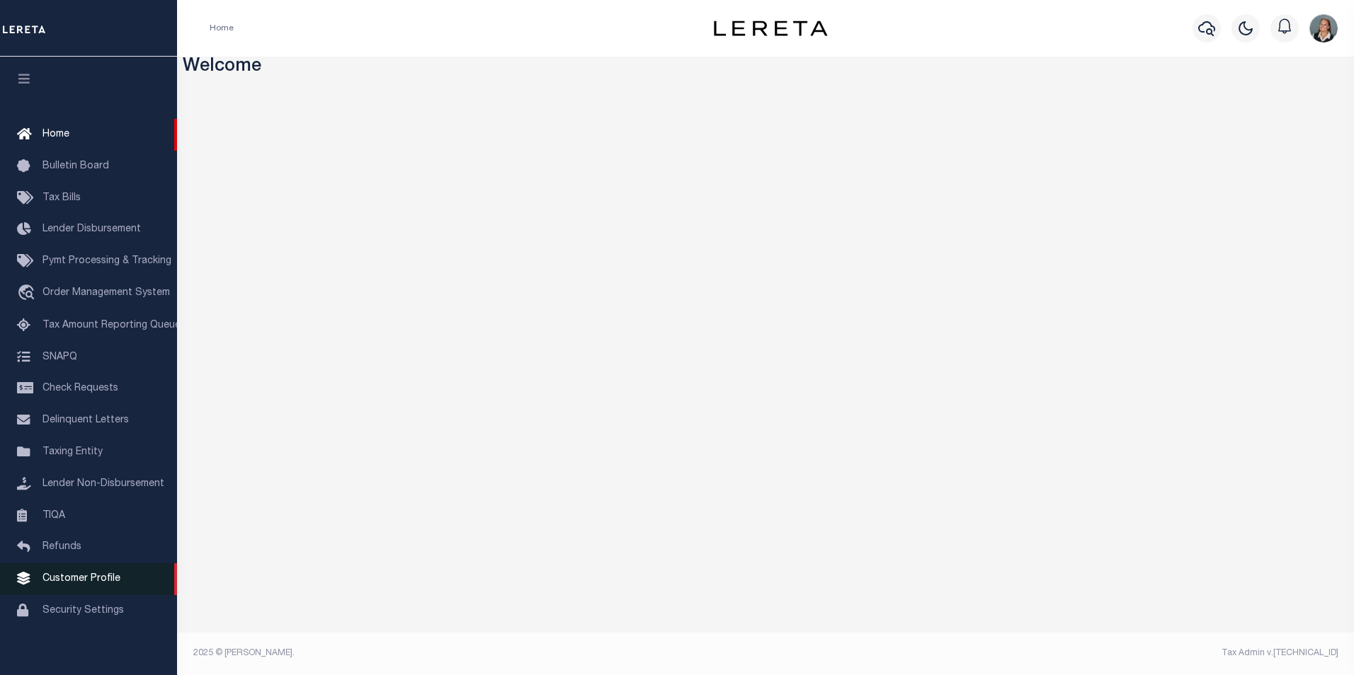
click at [81, 581] on span "Customer Profile" at bounding box center [81, 579] width 78 height 10
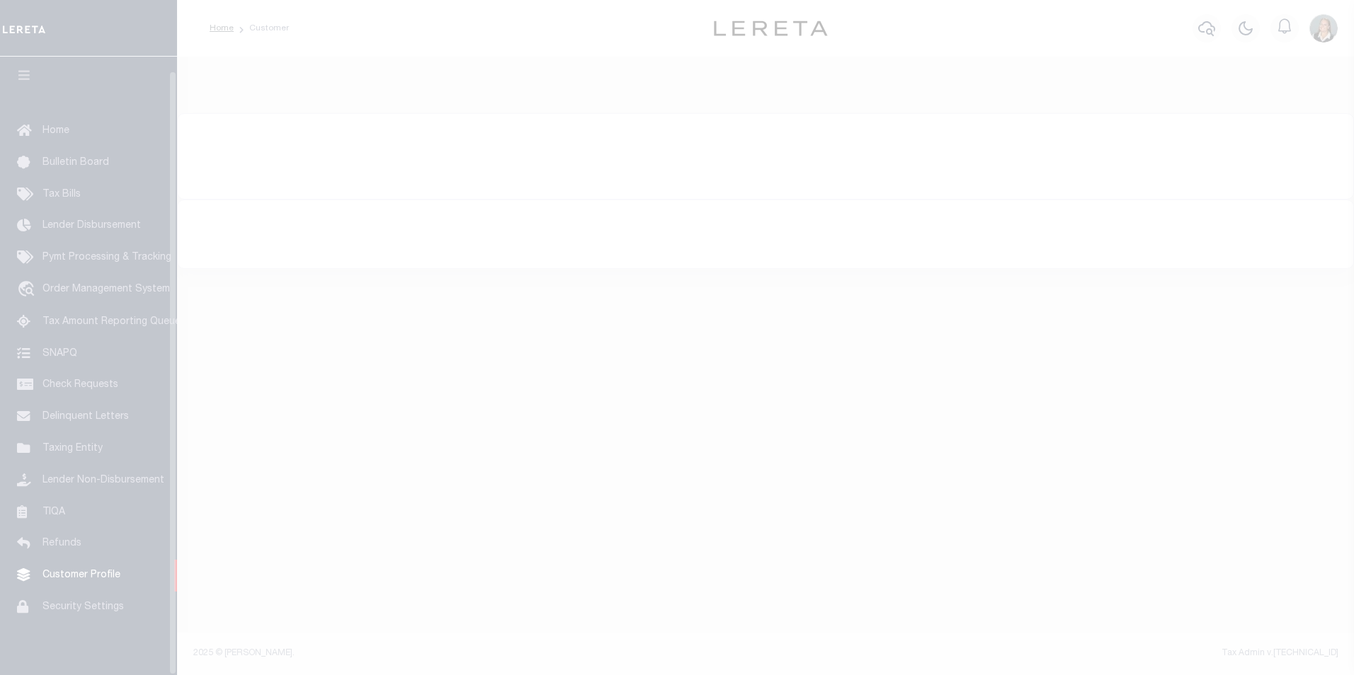
scroll to position [14, 0]
